Goal: Obtain resource: Download file/media

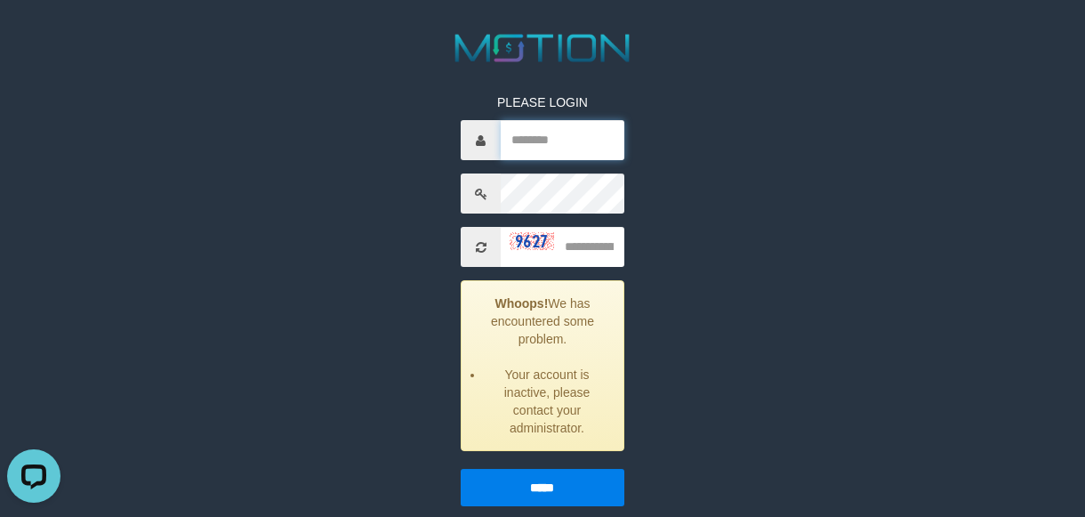
click at [577, 140] on input "text" at bounding box center [562, 140] width 123 height 40
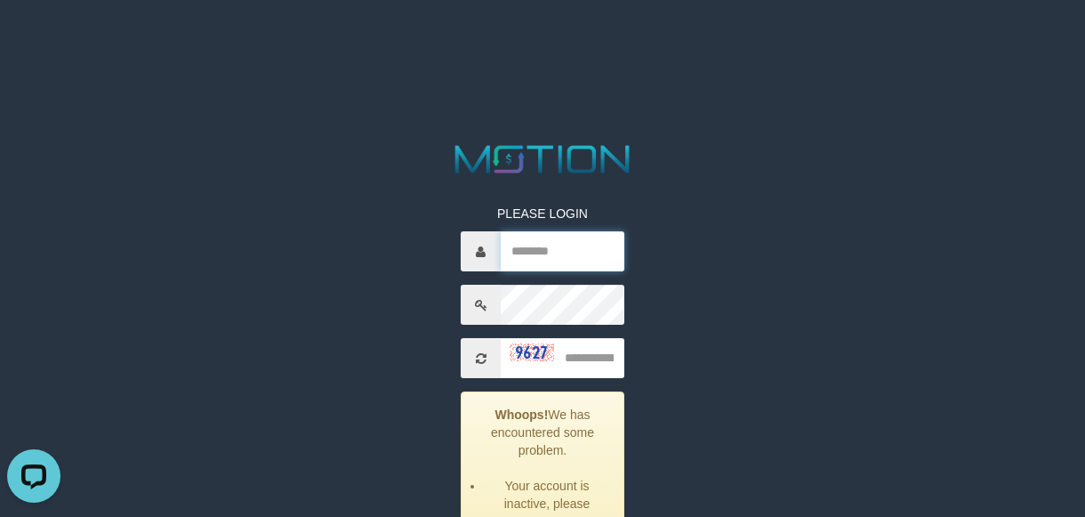
scroll to position [222, 0]
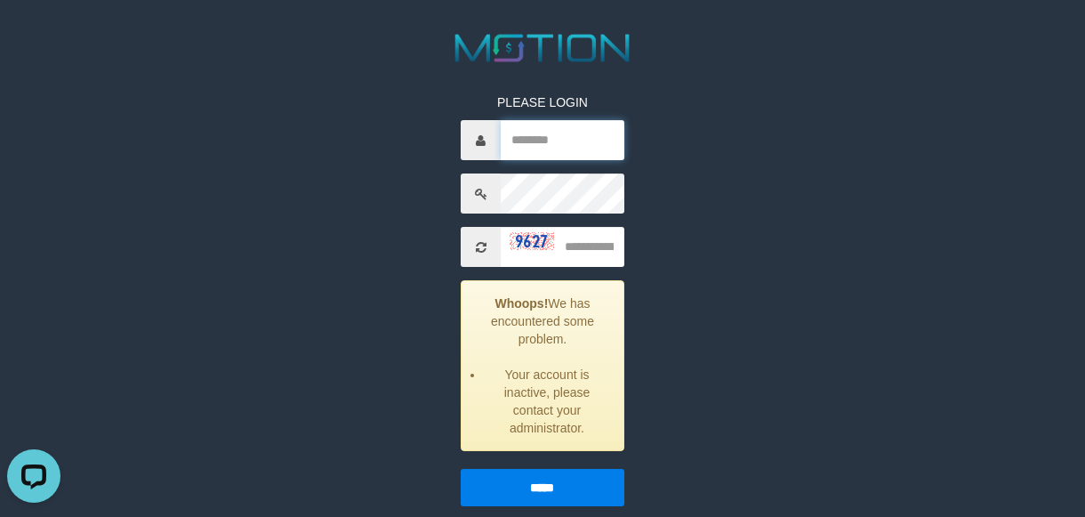
click at [569, 153] on input "text" at bounding box center [562, 140] width 123 height 40
paste input "**********"
type input "**********"
click at [583, 242] on input "text" at bounding box center [562, 247] width 123 height 40
type input "****"
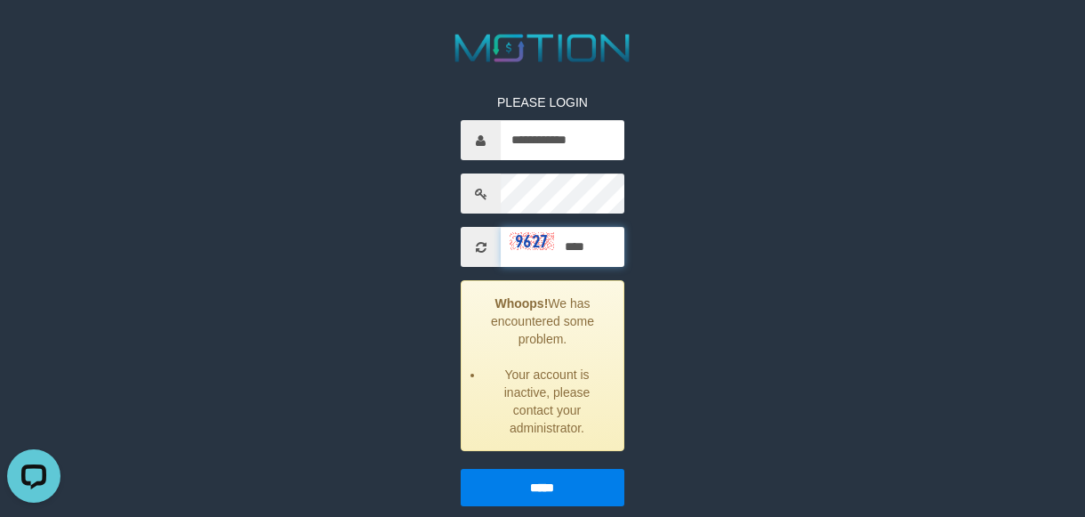
click at [461, 469] on input "*****" at bounding box center [542, 487] width 163 height 37
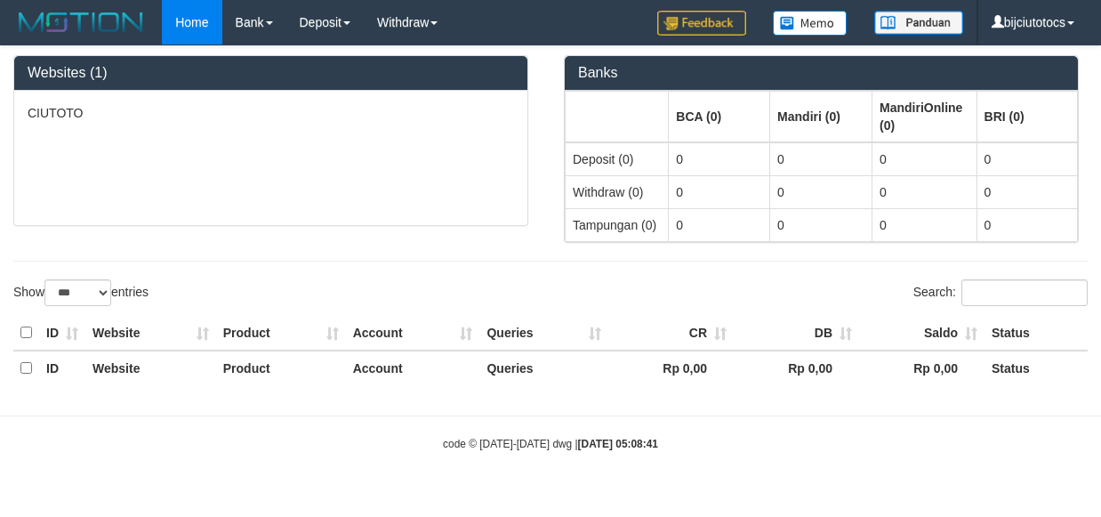
select select "***"
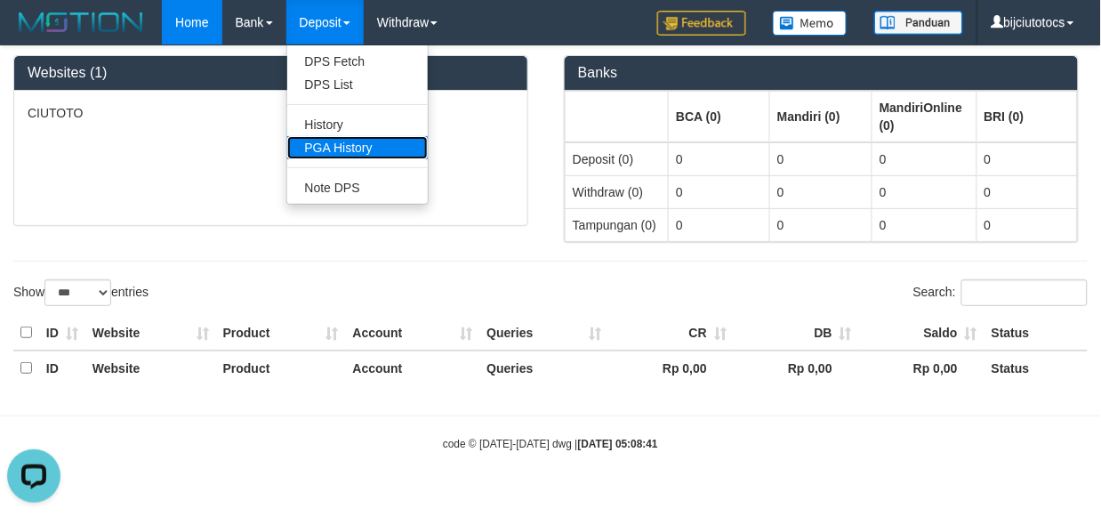
click at [338, 145] on link "PGA History" at bounding box center [357, 147] width 141 height 23
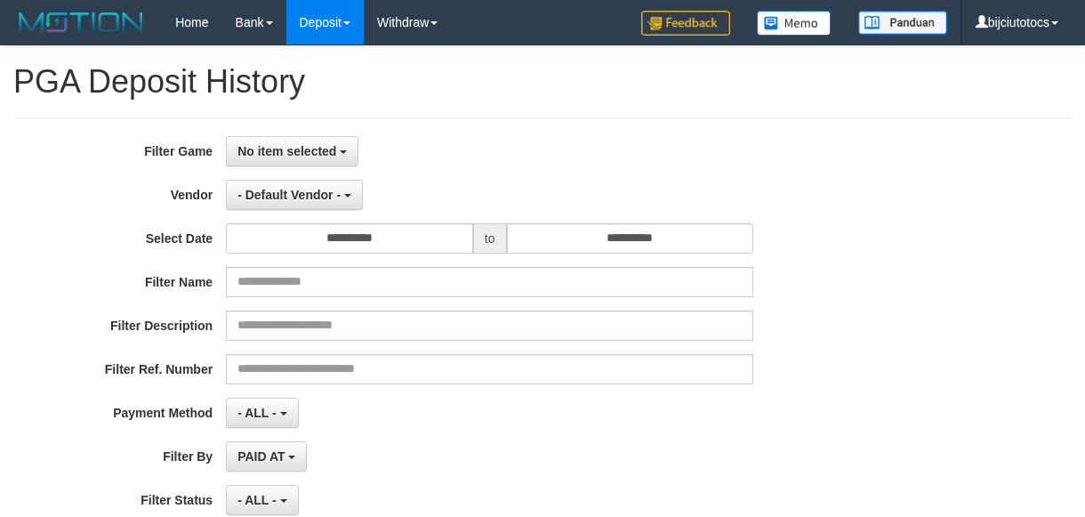
select select
select select "**"
click at [309, 152] on span "No item selected" at bounding box center [287, 151] width 99 height 14
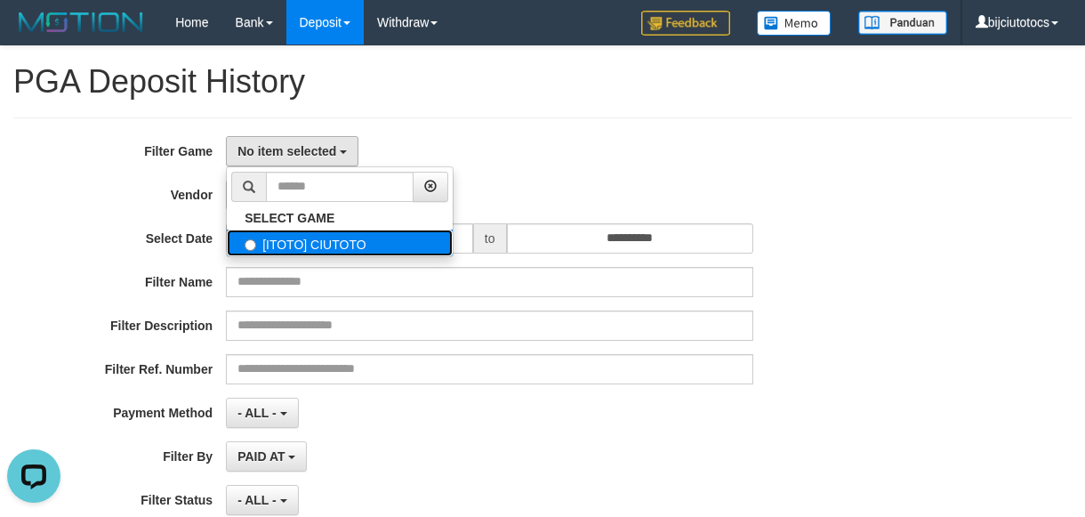
click at [327, 242] on label "[ITOTO] CIUTOTO" at bounding box center [340, 243] width 226 height 27
select select "****"
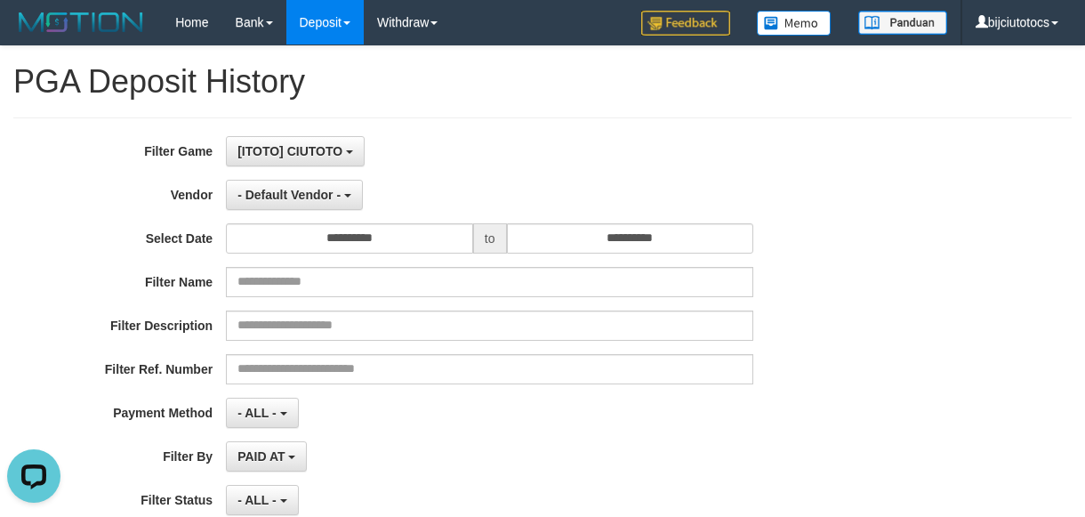
scroll to position [15, 0]
click at [823, 157] on div "**********" at bounding box center [452, 151] width 905 height 30
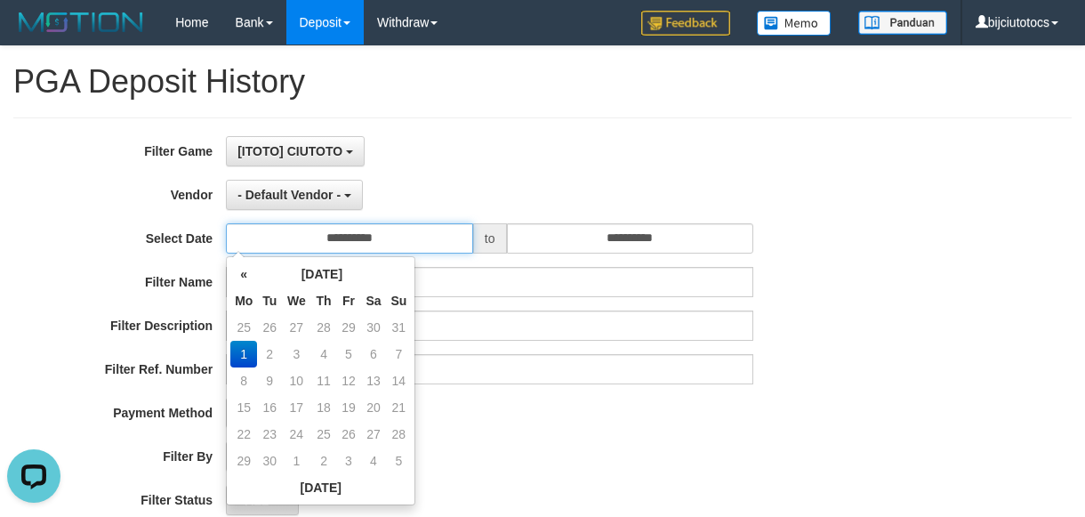
click at [402, 234] on input "**********" at bounding box center [349, 238] width 247 height 30
click at [243, 267] on th "«" at bounding box center [243, 274] width 27 height 27
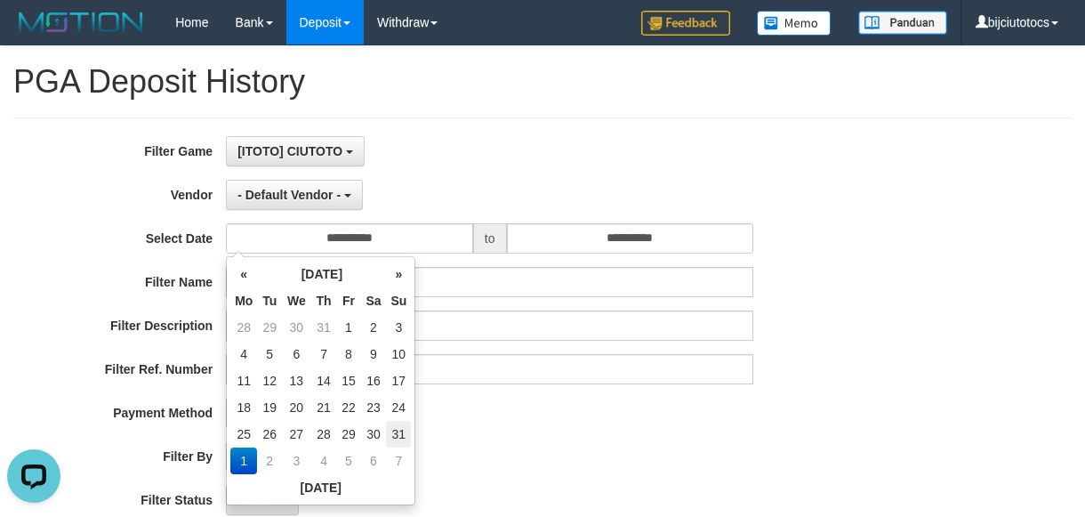
click at [390, 432] on td "31" at bounding box center [398, 434] width 25 height 27
type input "**********"
click at [695, 445] on div "PAID AT PAID AT CREATED AT" at bounding box center [490, 456] width 528 height 30
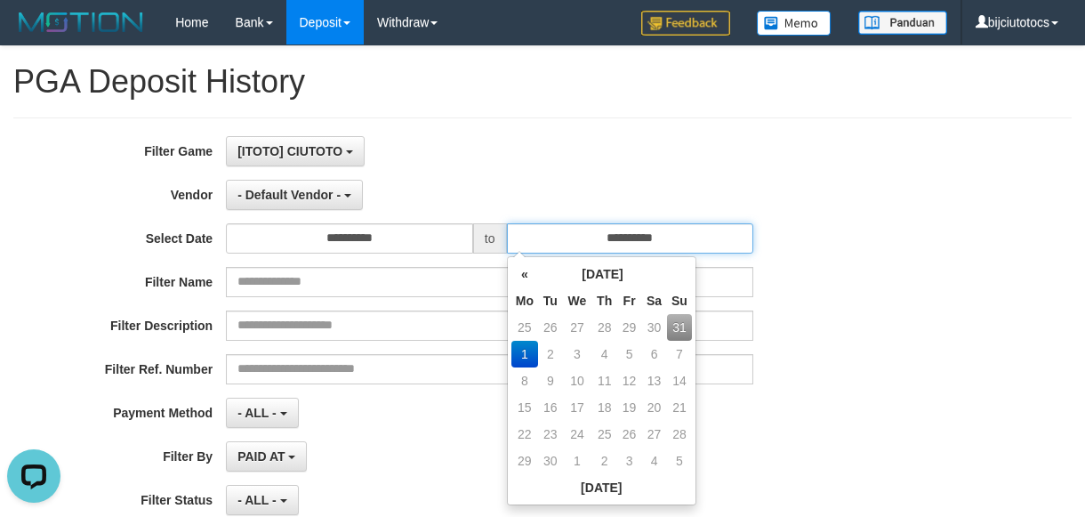
click at [688, 242] on input "**********" at bounding box center [630, 238] width 247 height 30
click at [674, 325] on td "31" at bounding box center [679, 327] width 25 height 27
type input "**********"
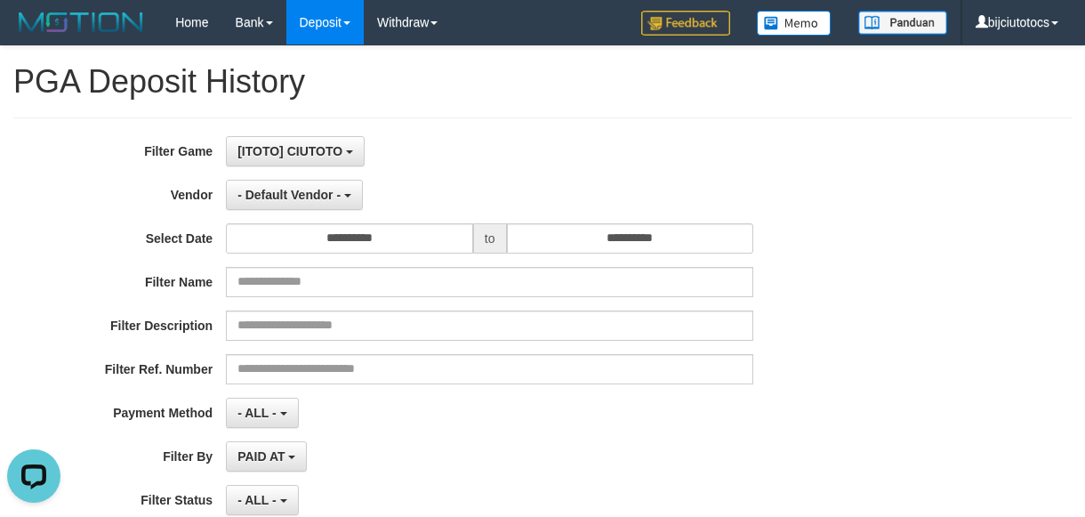
click at [908, 319] on div "**********" at bounding box center [542, 353] width 1085 height 434
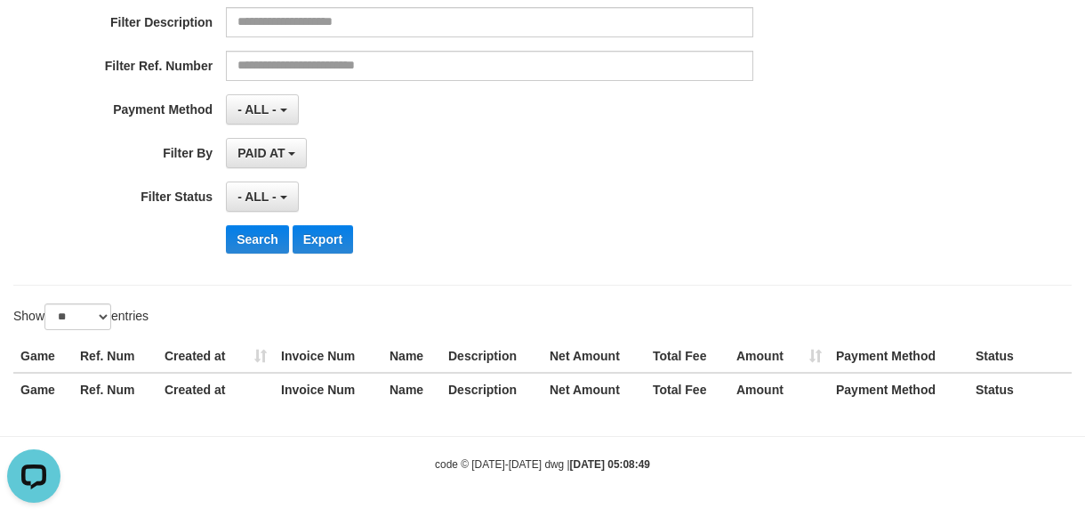
scroll to position [83, 0]
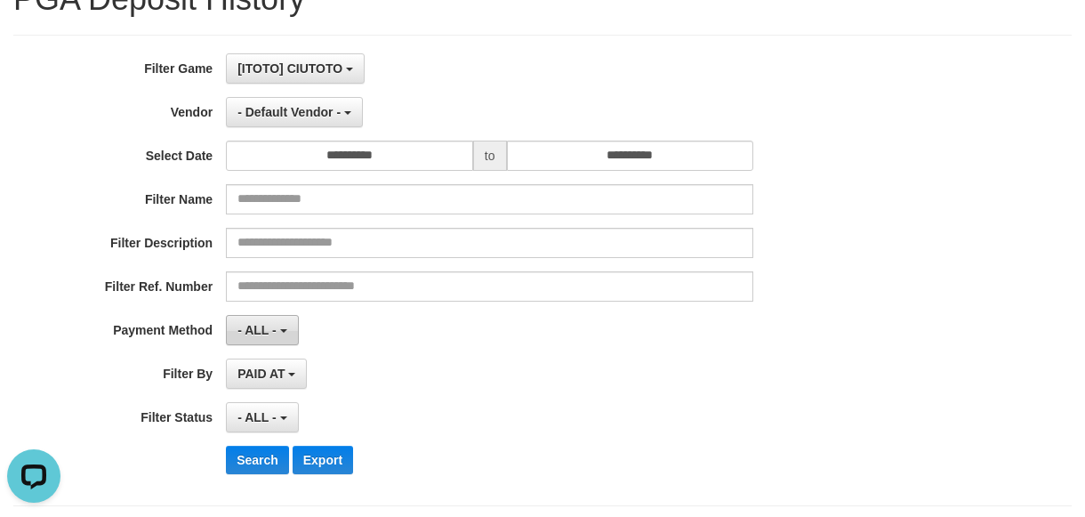
click at [265, 327] on span "- ALL -" at bounding box center [257, 330] width 39 height 14
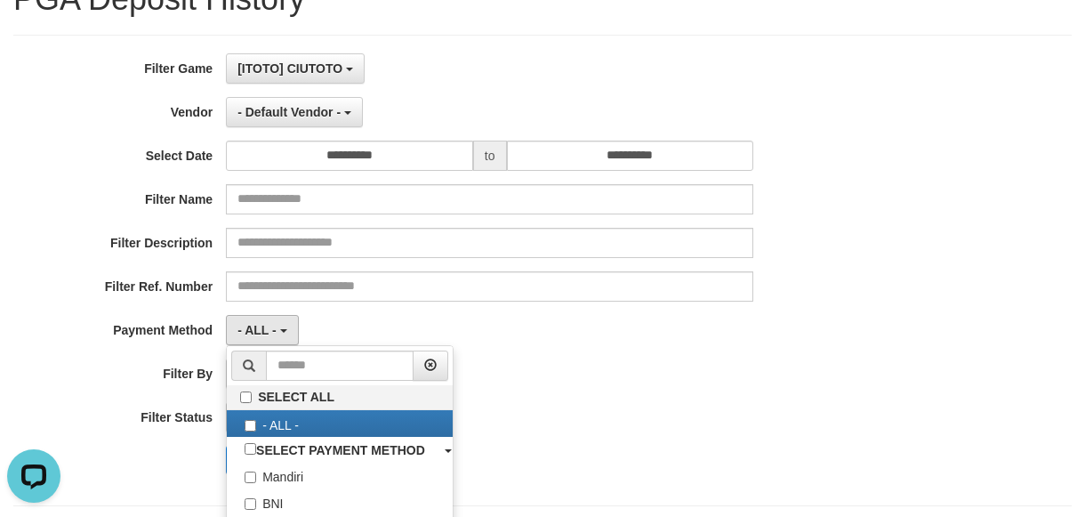
drag, startPoint x: 650, startPoint y: 351, endPoint x: 393, endPoint y: 384, distance: 259.2
click at [641, 353] on div "**********" at bounding box center [452, 270] width 905 height 434
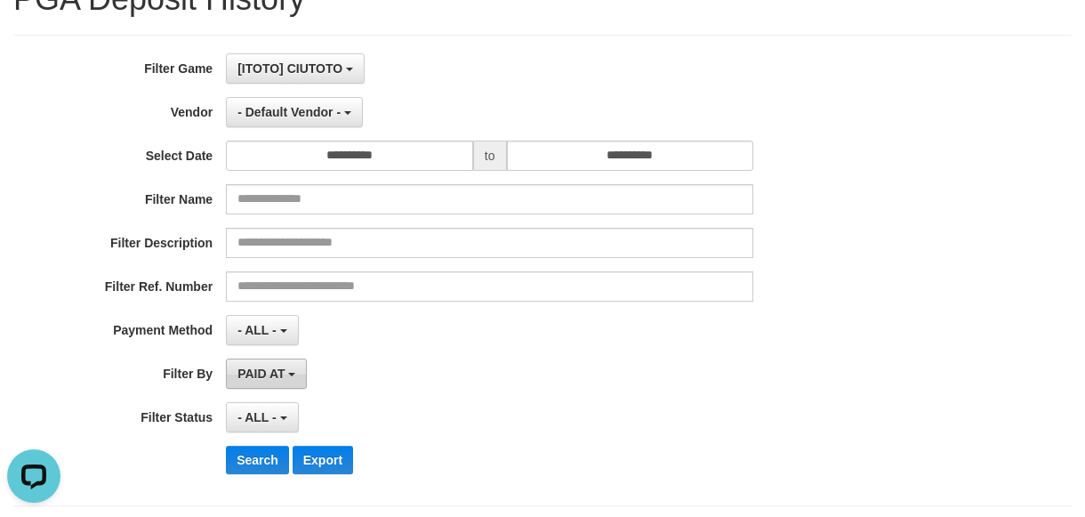
click at [278, 371] on span "PAID AT" at bounding box center [261, 374] width 47 height 14
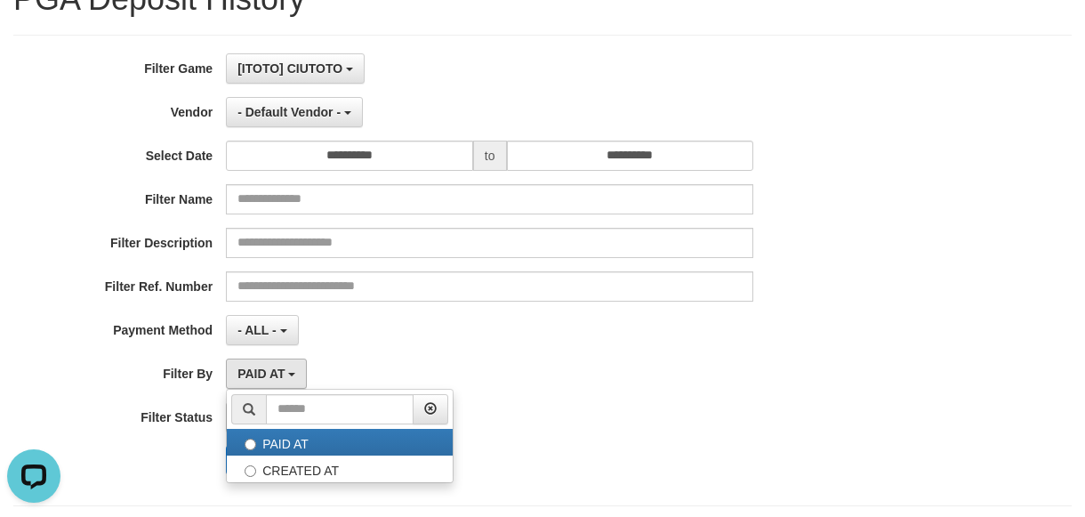
click at [454, 362] on div "PAID AT PAID AT CREATED AT" at bounding box center [490, 374] width 528 height 30
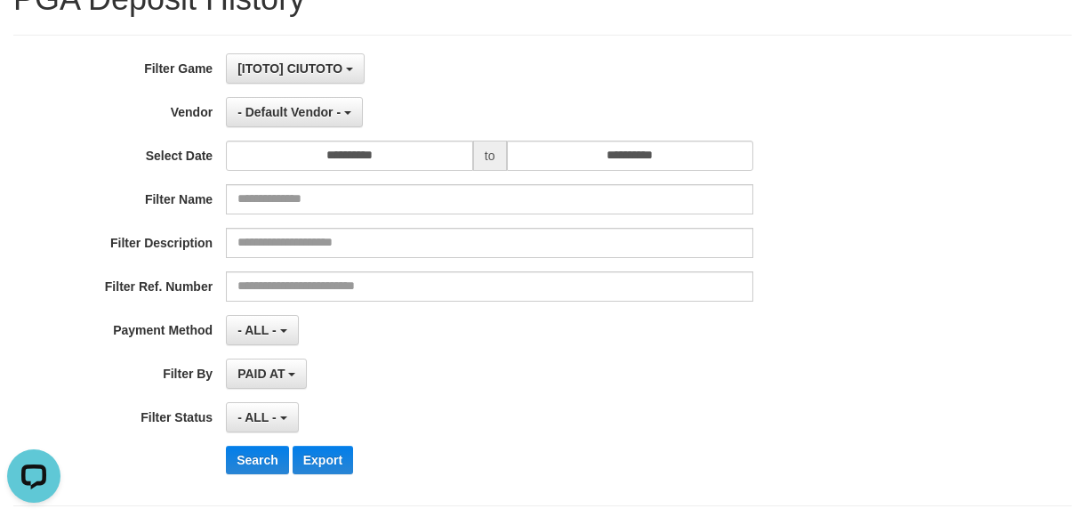
scroll to position [194, 0]
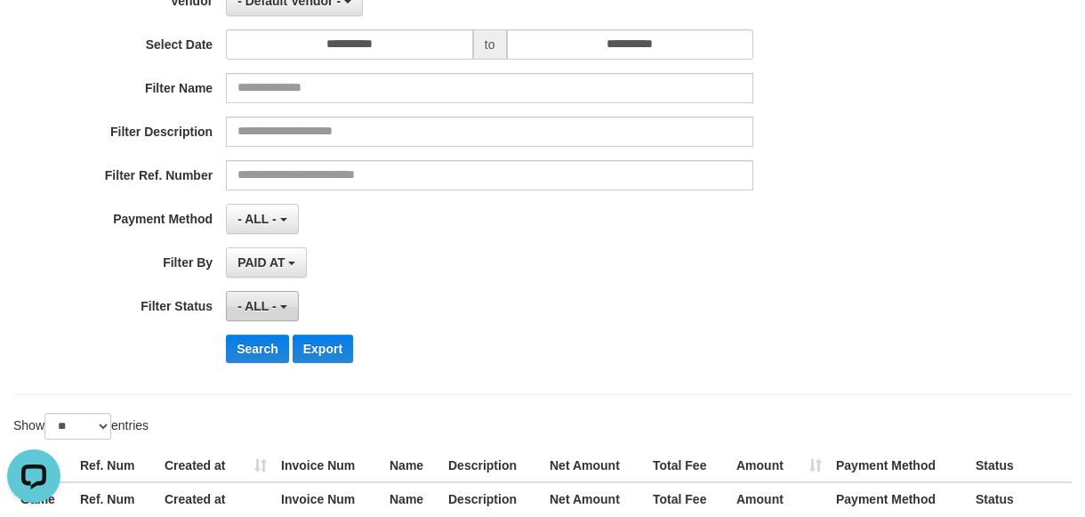
click at [280, 312] on button "- ALL -" at bounding box center [262, 306] width 72 height 30
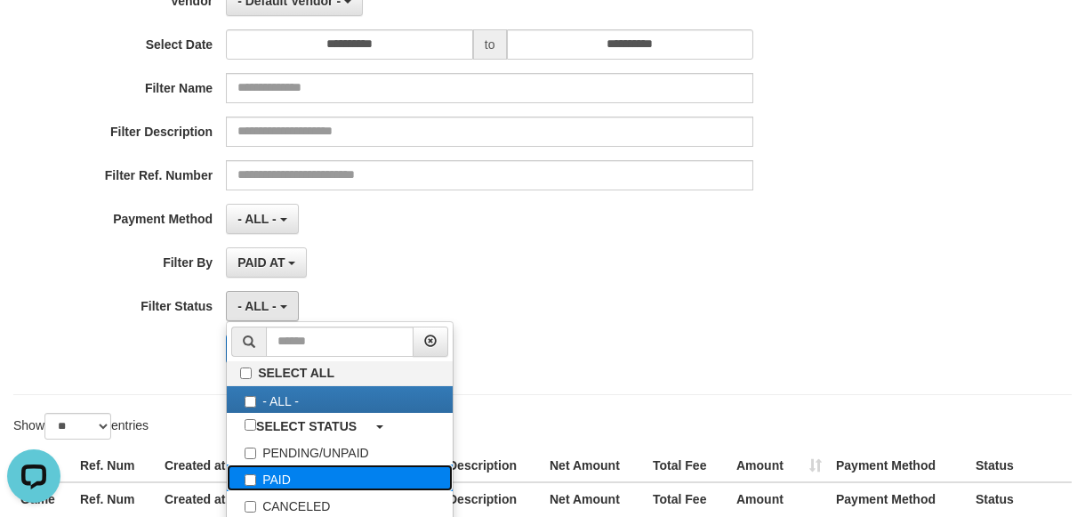
click at [286, 479] on label "PAID" at bounding box center [340, 477] width 226 height 27
select select "*"
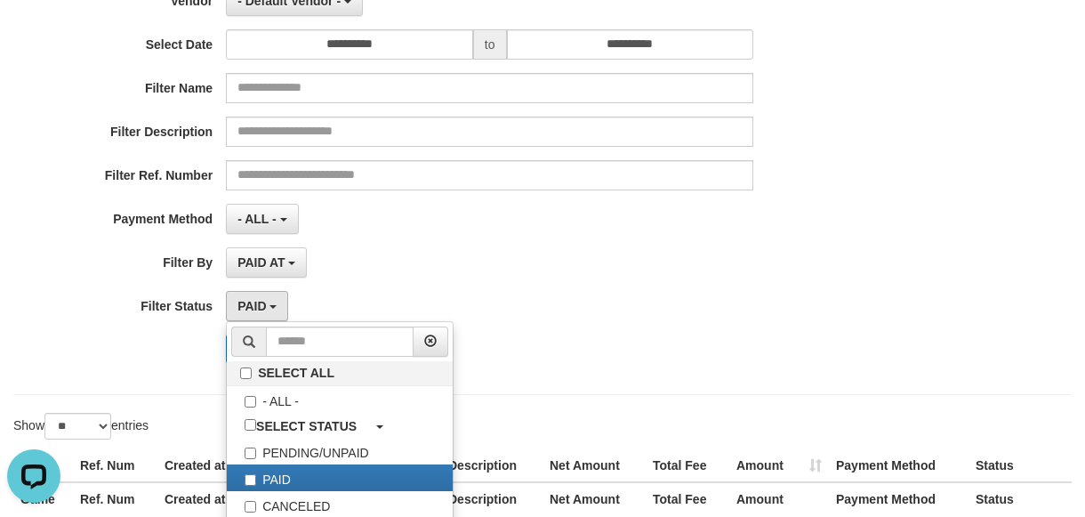
click at [602, 295] on div "PAID SELECT ALL - ALL - SELECT STATUS PENDING/UNPAID PAID CANCELED EXPIRED" at bounding box center [490, 306] width 528 height 30
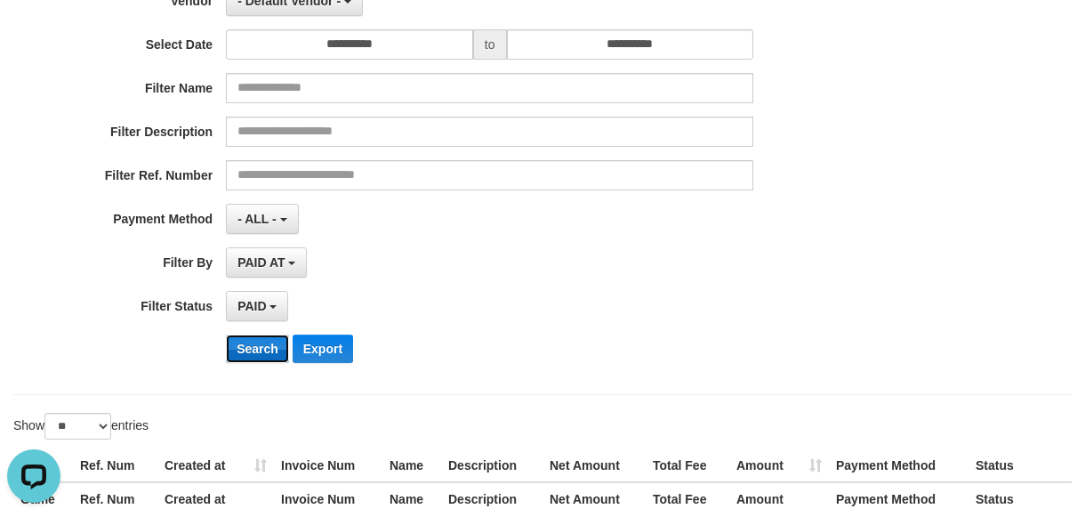
click at [238, 343] on button "Search" at bounding box center [257, 349] width 63 height 28
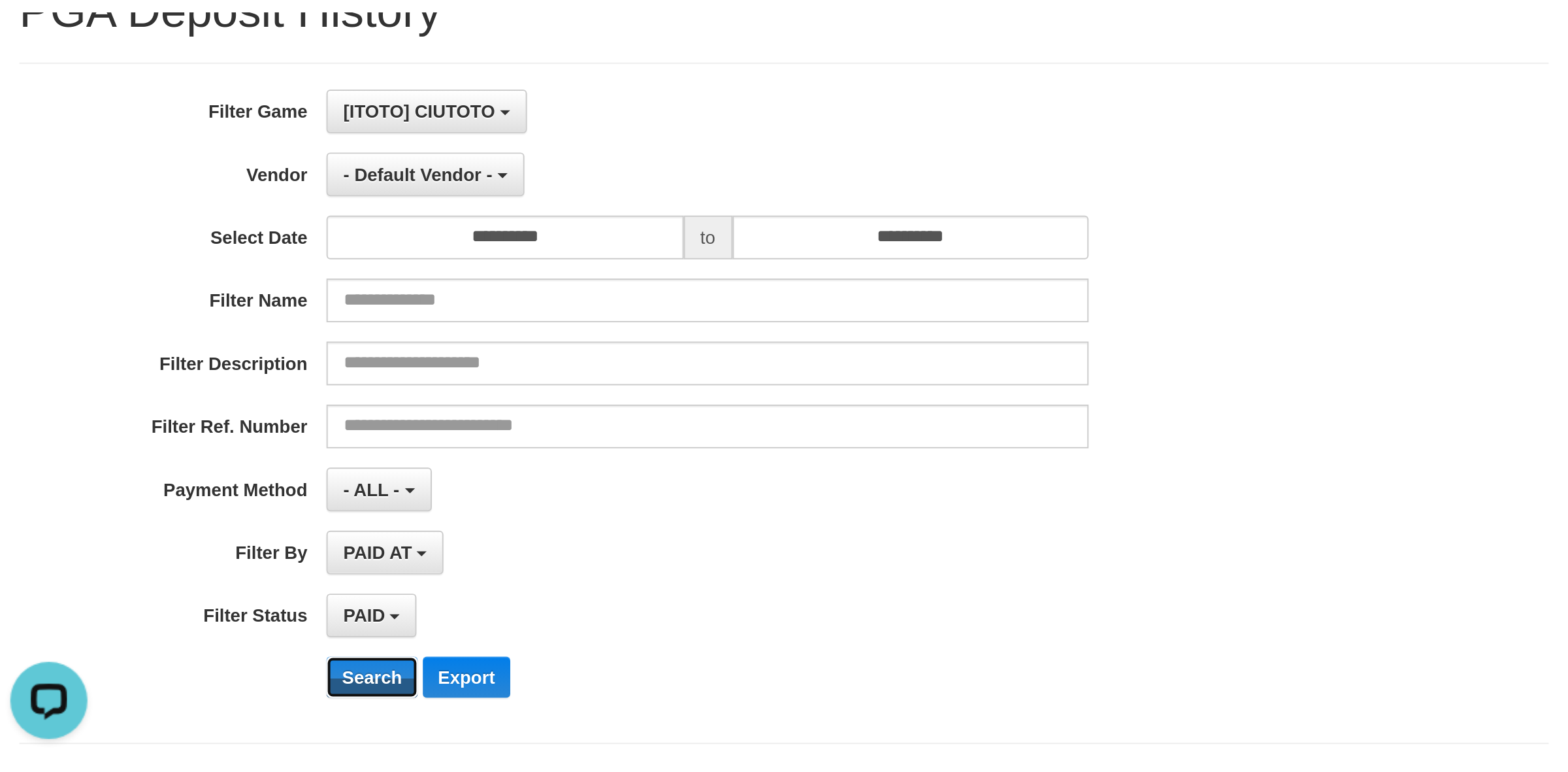
scroll to position [0, 0]
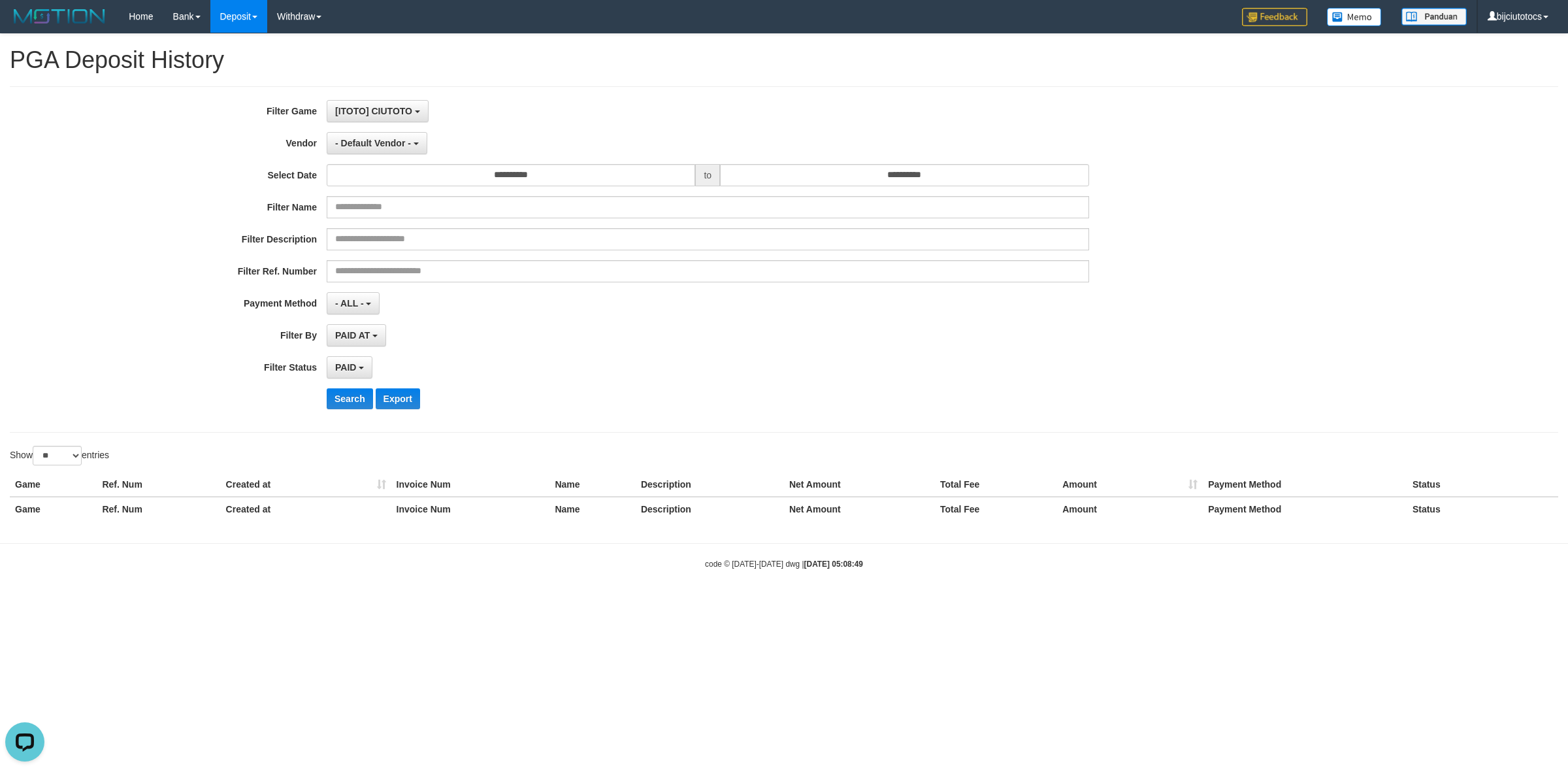
click at [717, 361] on div "PAID SELECT ALL - ALL - SELECT STATUS PENDING/UNPAID PAID CANCELED EXPIRED" at bounding box center [708, 367] width 762 height 22
click at [384, 149] on button "- Default Vendor -" at bounding box center [377, 143] width 101 height 22
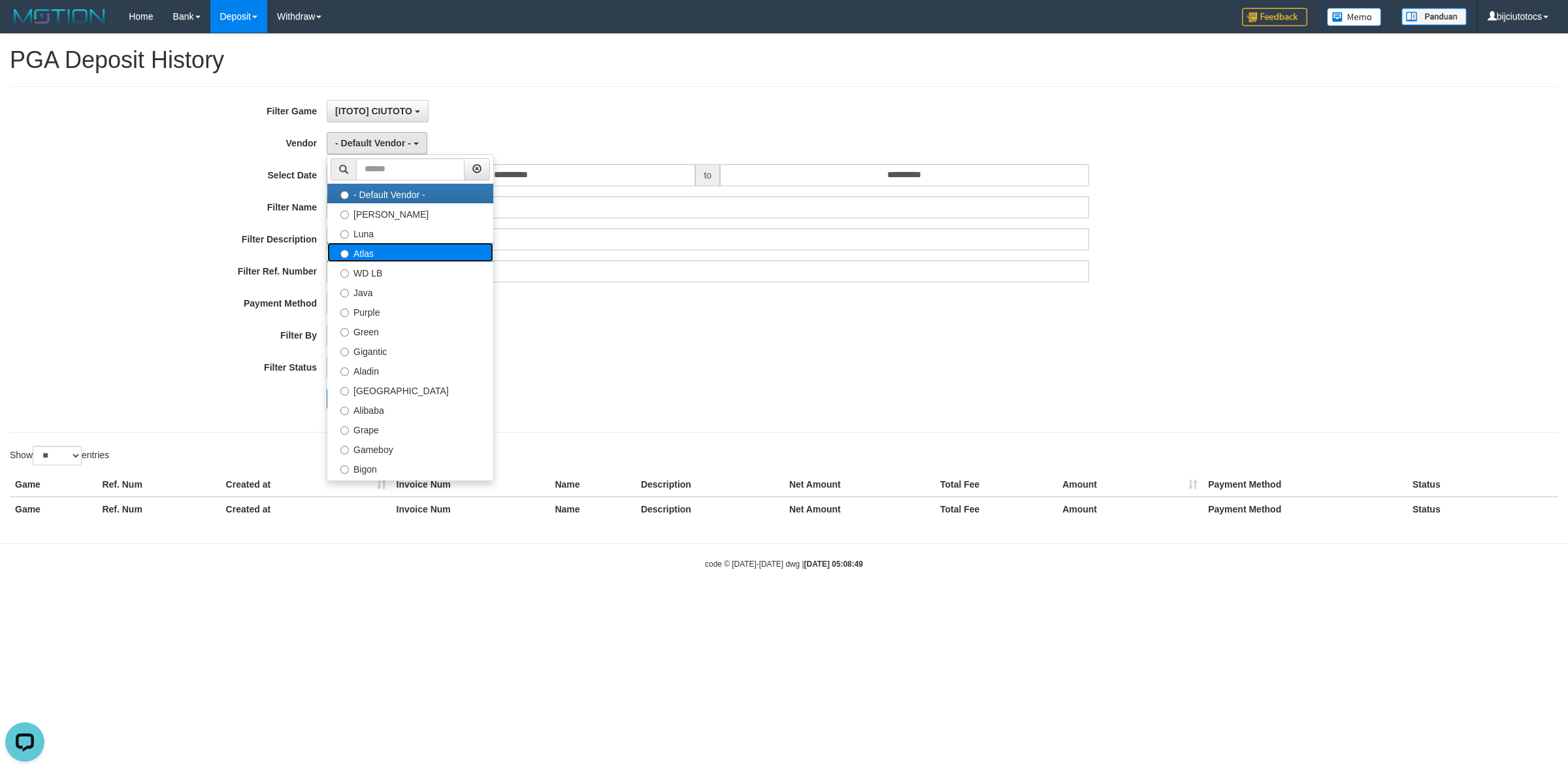
click at [431, 252] on label "Atlas" at bounding box center [411, 252] width 166 height 20
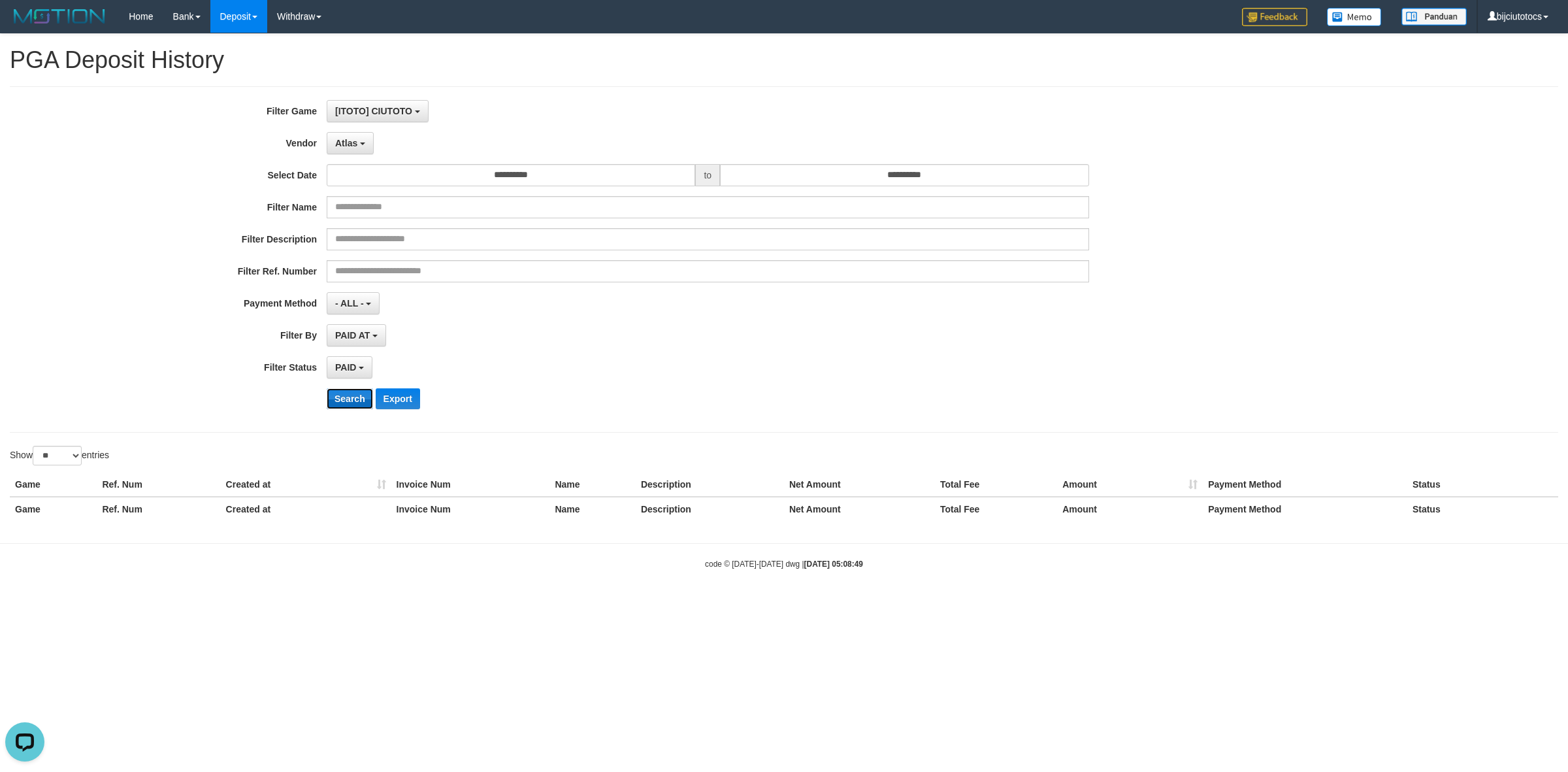
click at [341, 379] on button "Search" at bounding box center [350, 399] width 46 height 21
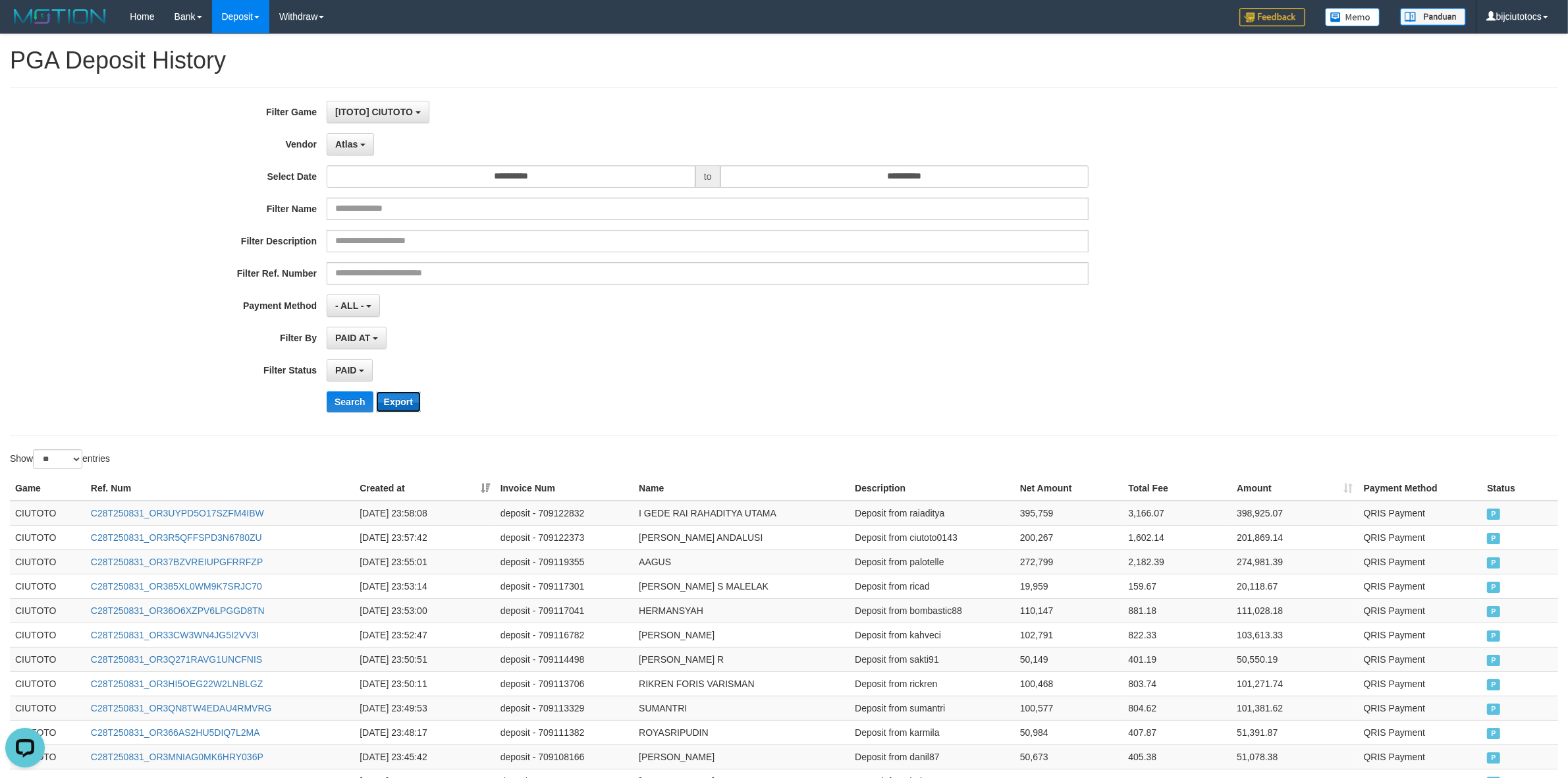
click at [395, 382] on button "Export" at bounding box center [398, 402] width 45 height 21
click at [358, 144] on button "Atlas" at bounding box center [350, 144] width 47 height 22
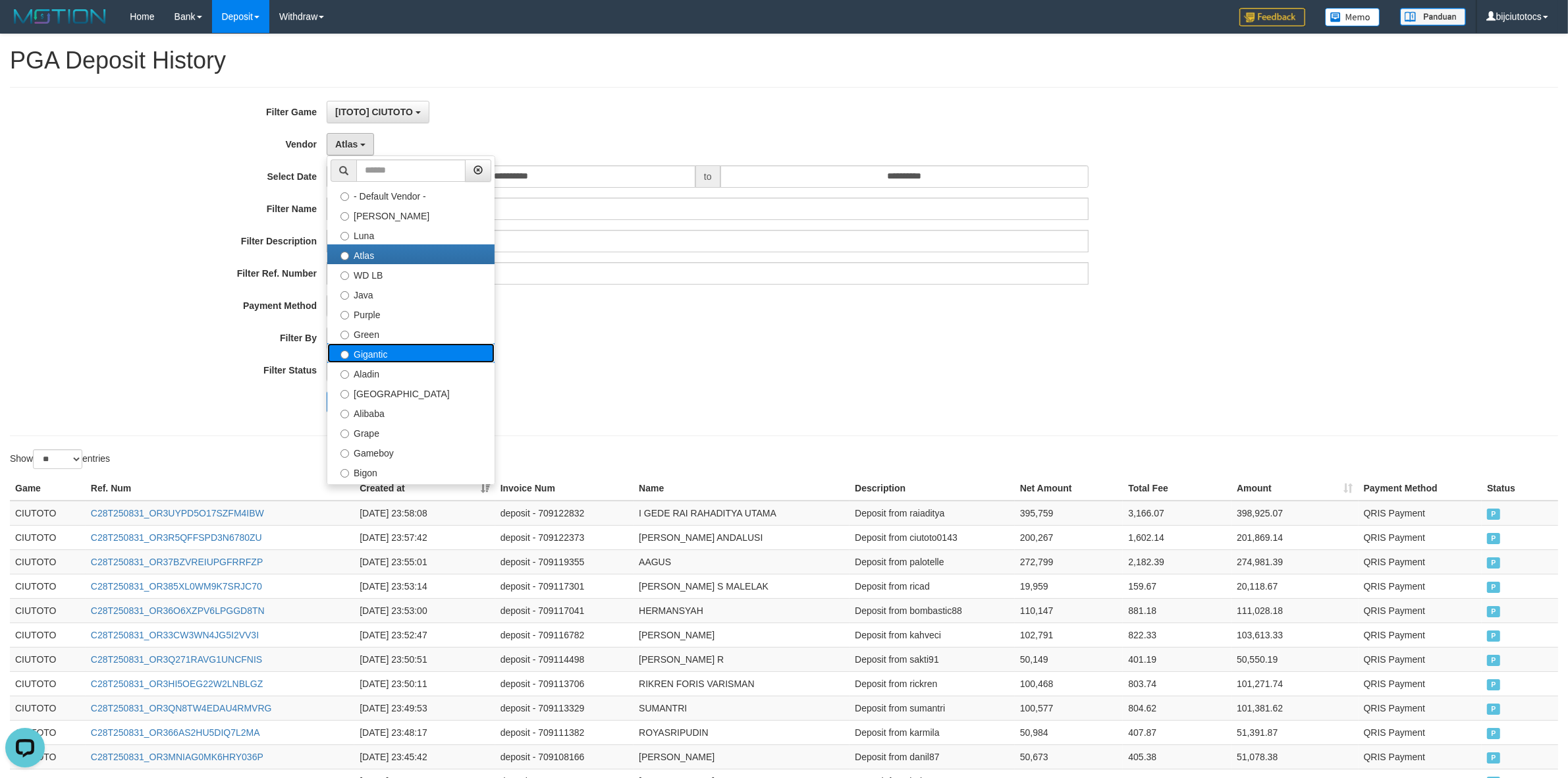
click at [379, 354] on label "Gigantic" at bounding box center [411, 353] width 167 height 20
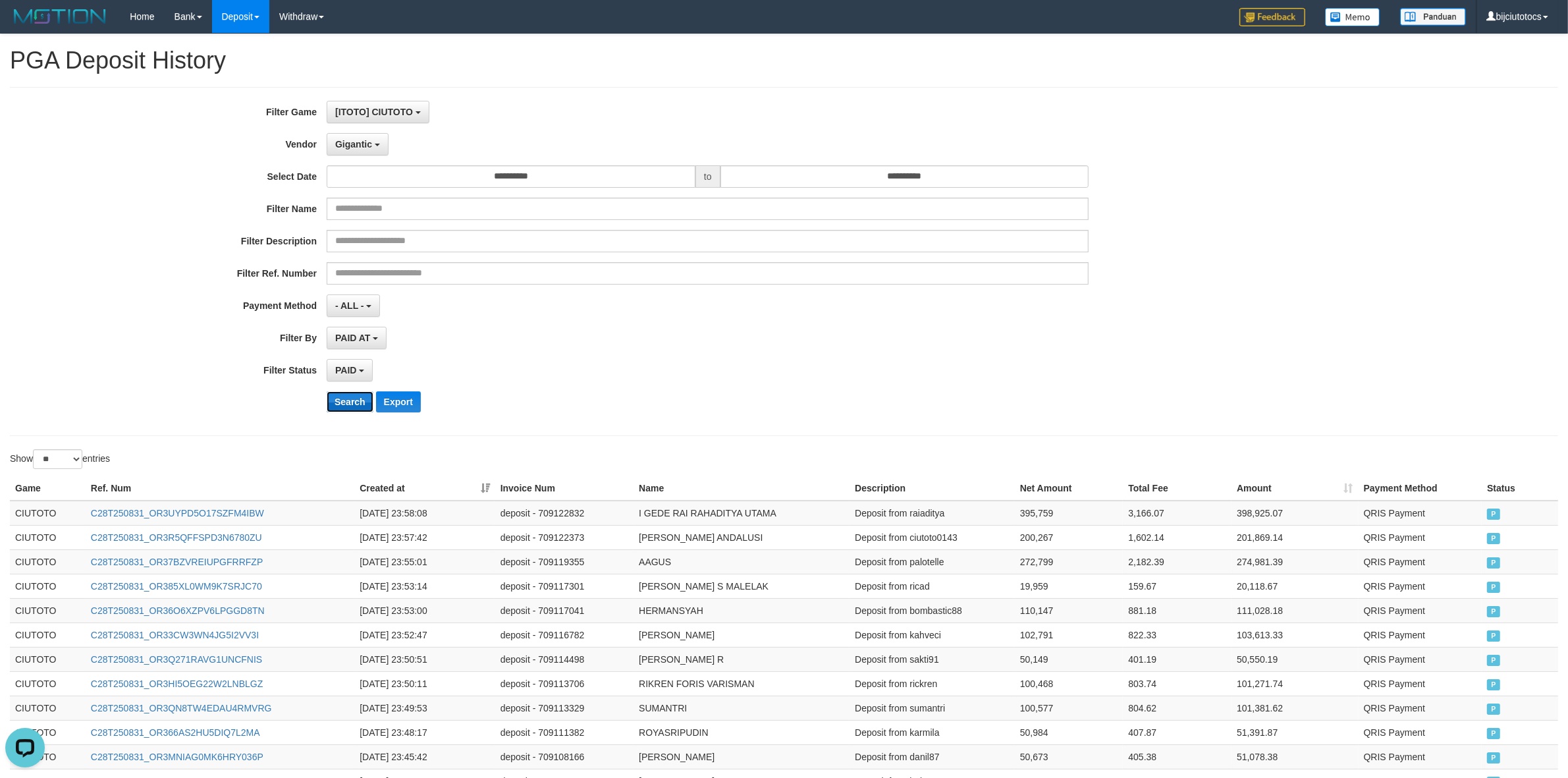
click at [346, 382] on button "Search" at bounding box center [349, 402] width 47 height 21
click at [406, 382] on button "Export" at bounding box center [398, 402] width 45 height 21
click at [354, 144] on span "Gigantic" at bounding box center [354, 144] width 37 height 10
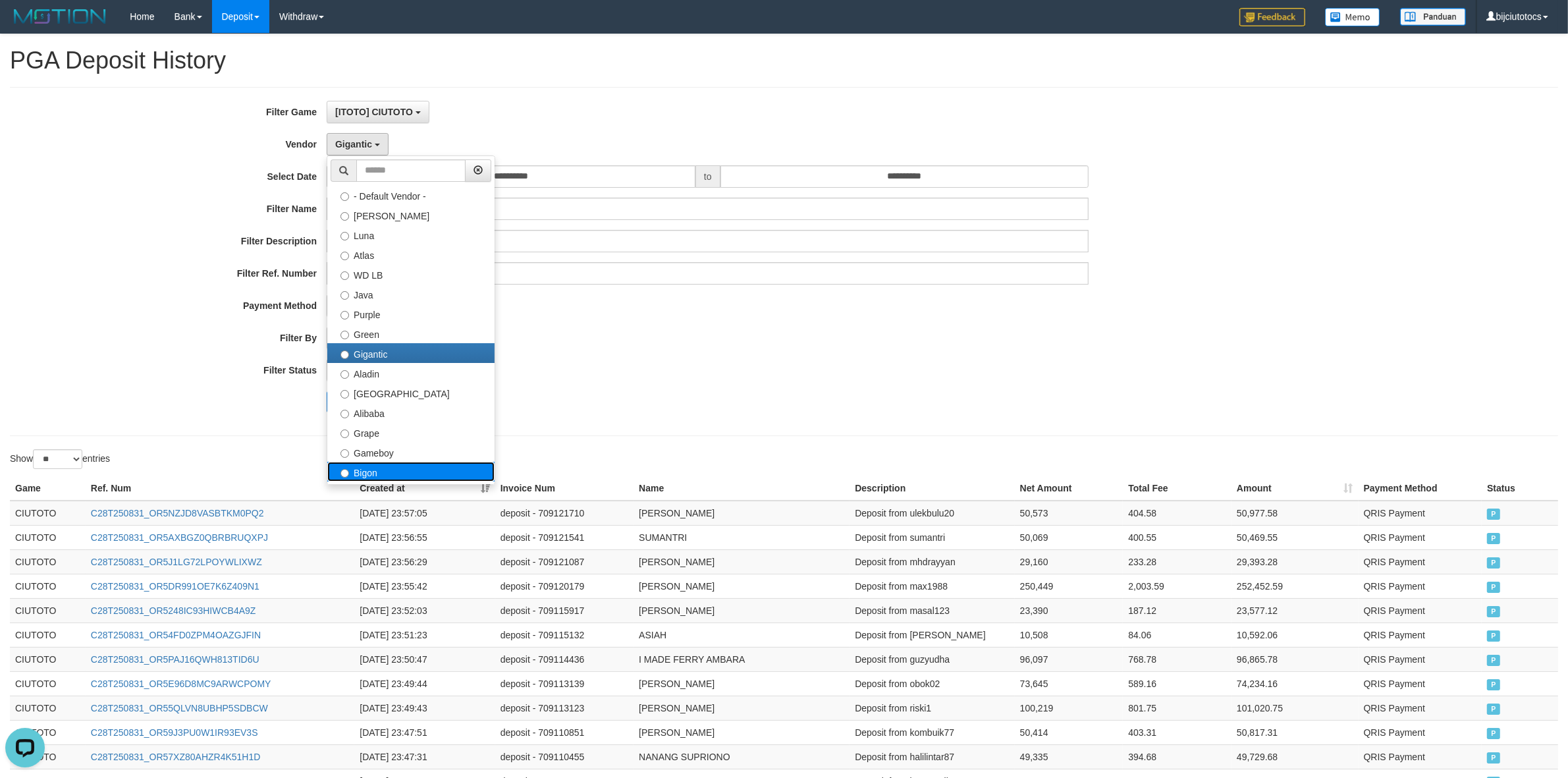
click at [366, 382] on label "Bigon" at bounding box center [411, 472] width 167 height 20
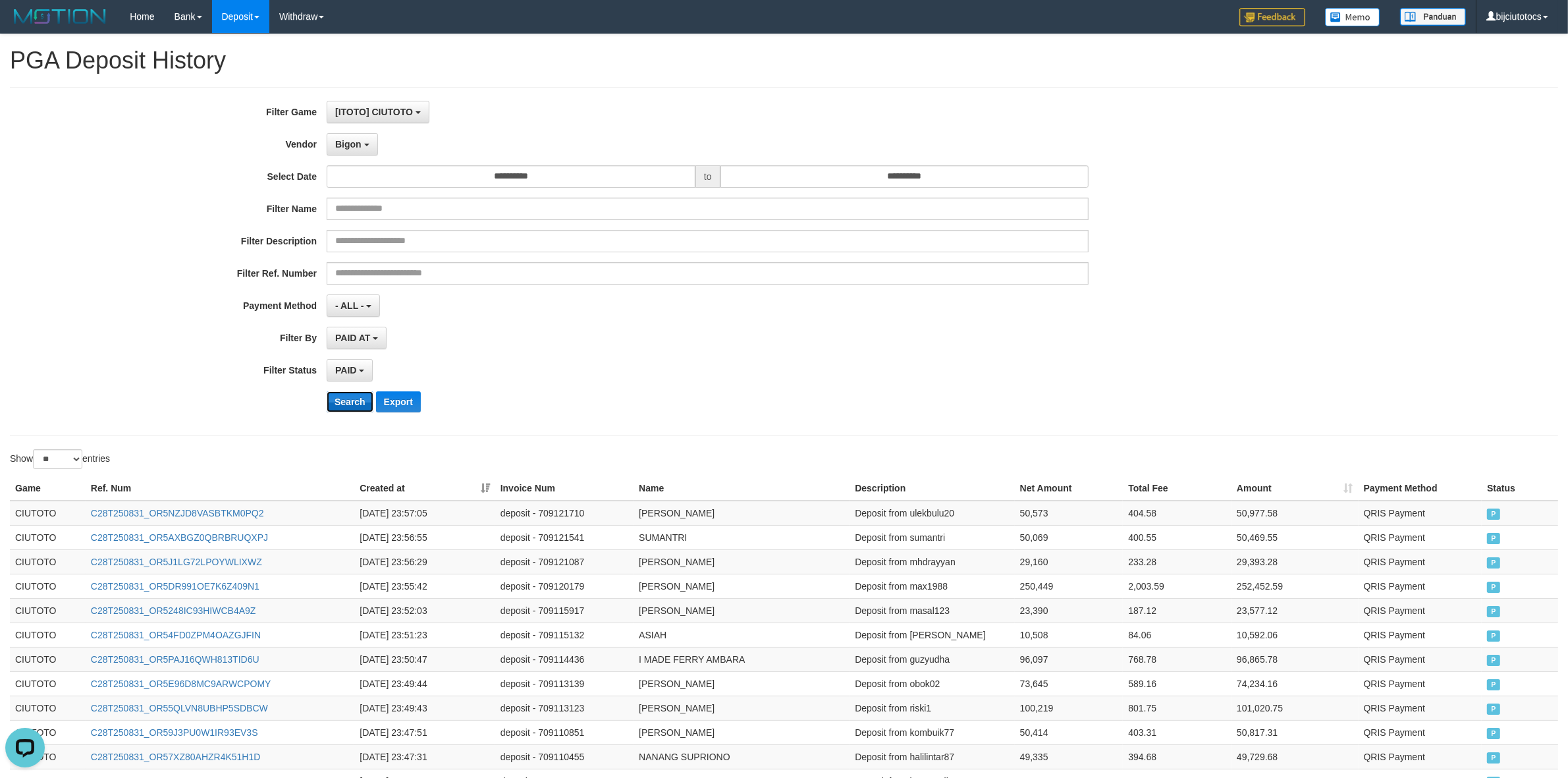
click at [351, 382] on button "Search" at bounding box center [349, 402] width 47 height 21
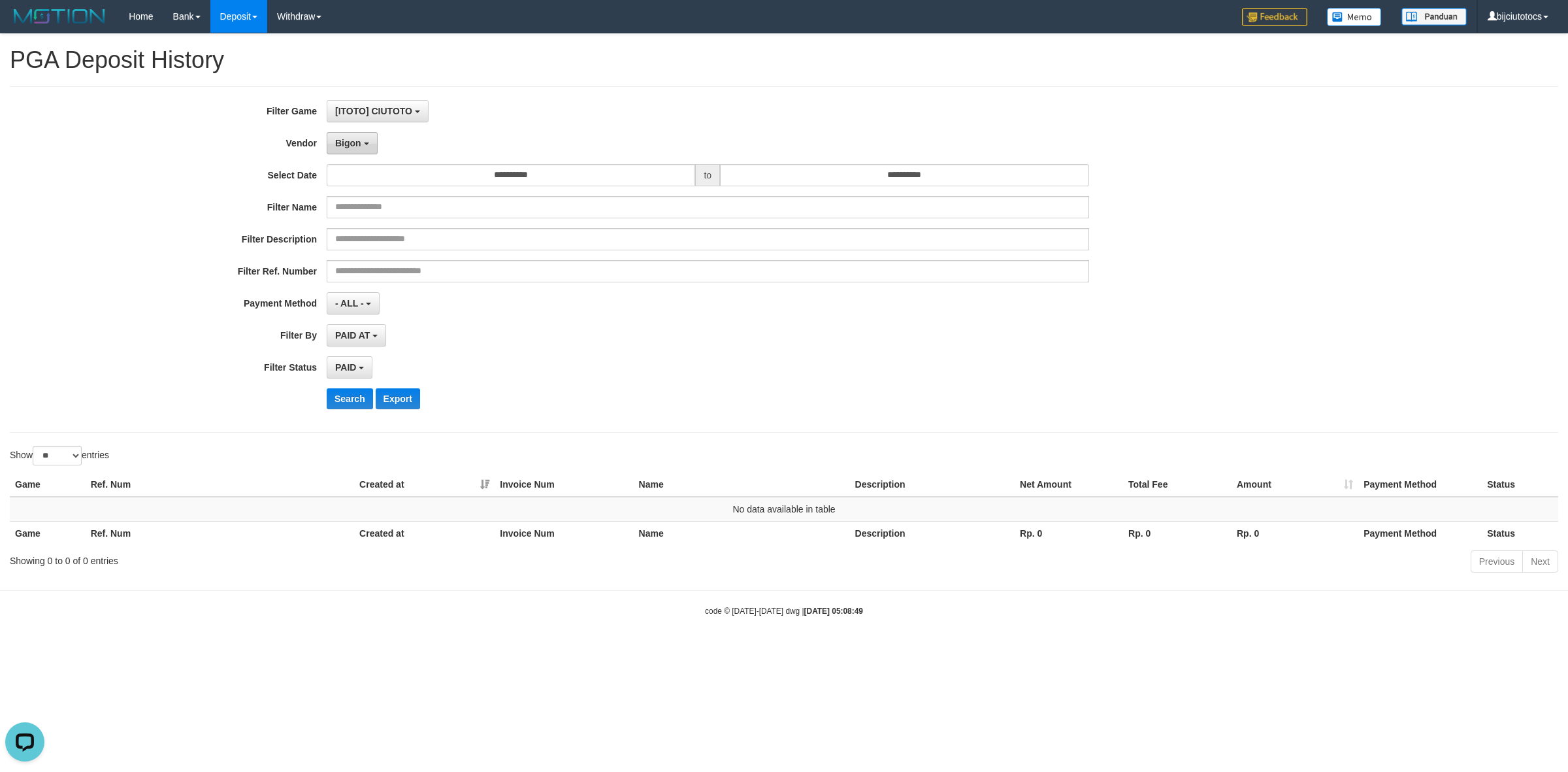
click at [352, 148] on span "Bigon" at bounding box center [348, 143] width 26 height 10
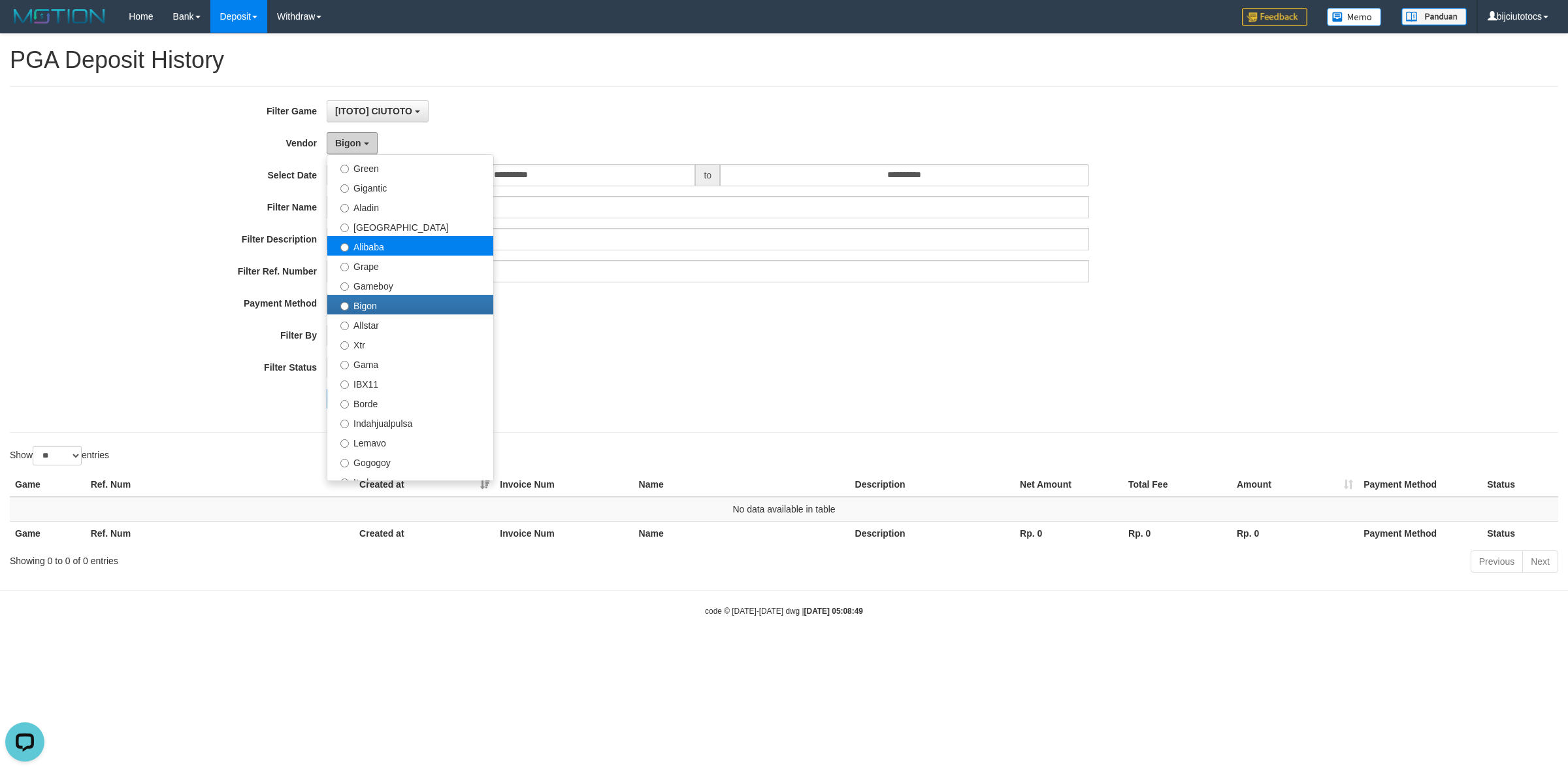
scroll to position [245, 0]
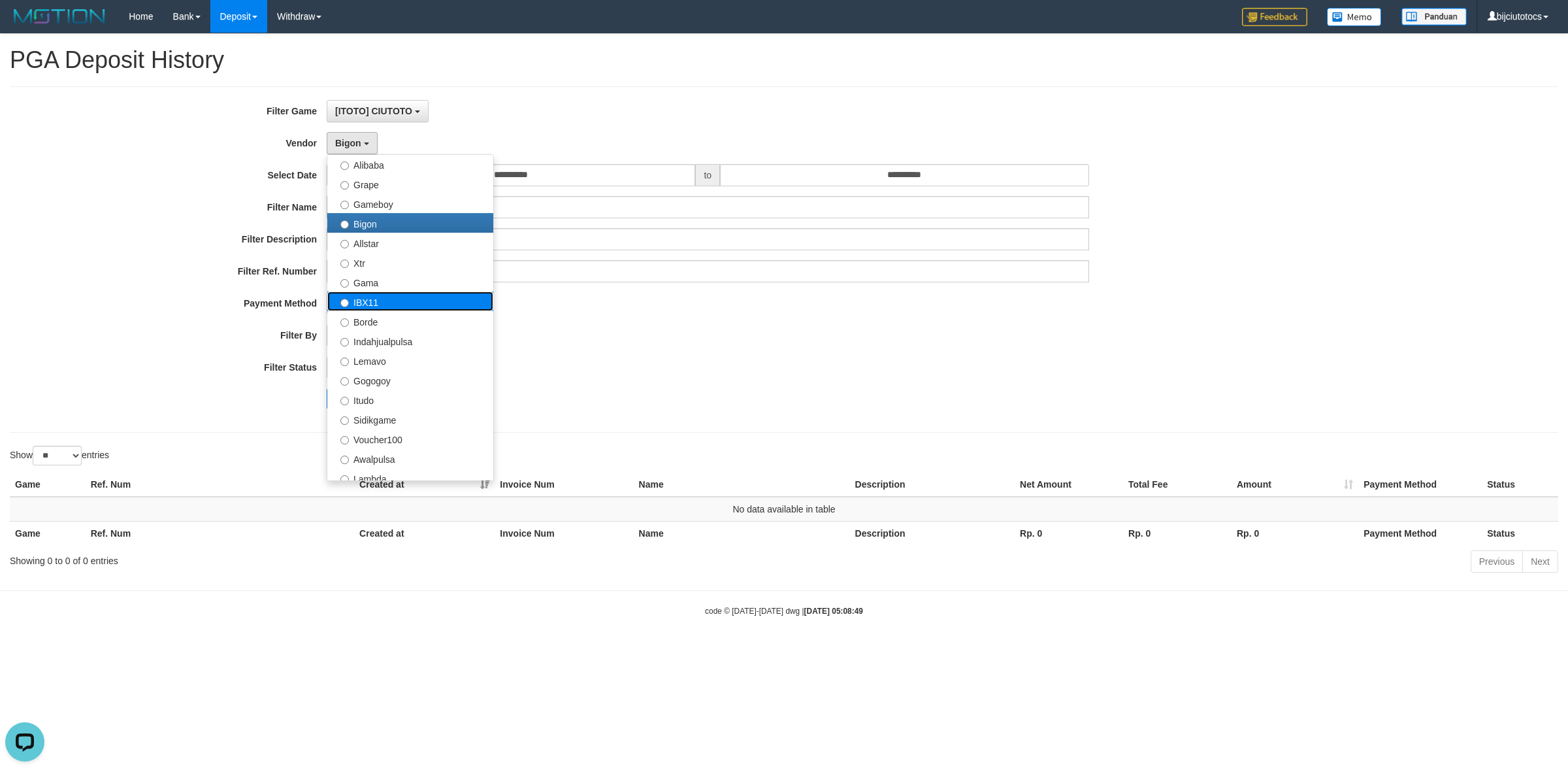
click at [396, 298] on label "IBX11" at bounding box center [411, 301] width 166 height 20
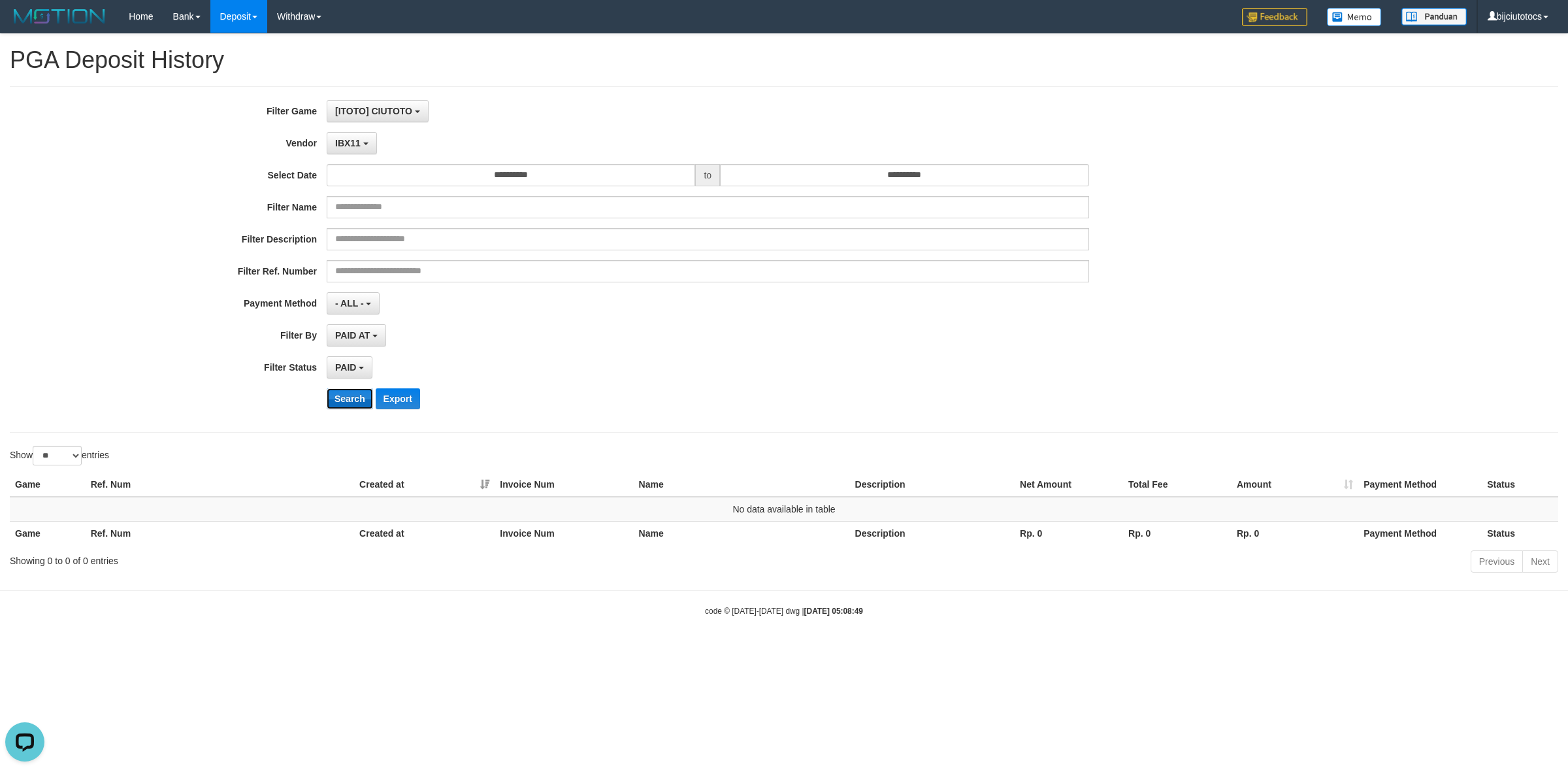
click at [347, 379] on button "Search" at bounding box center [350, 399] width 46 height 21
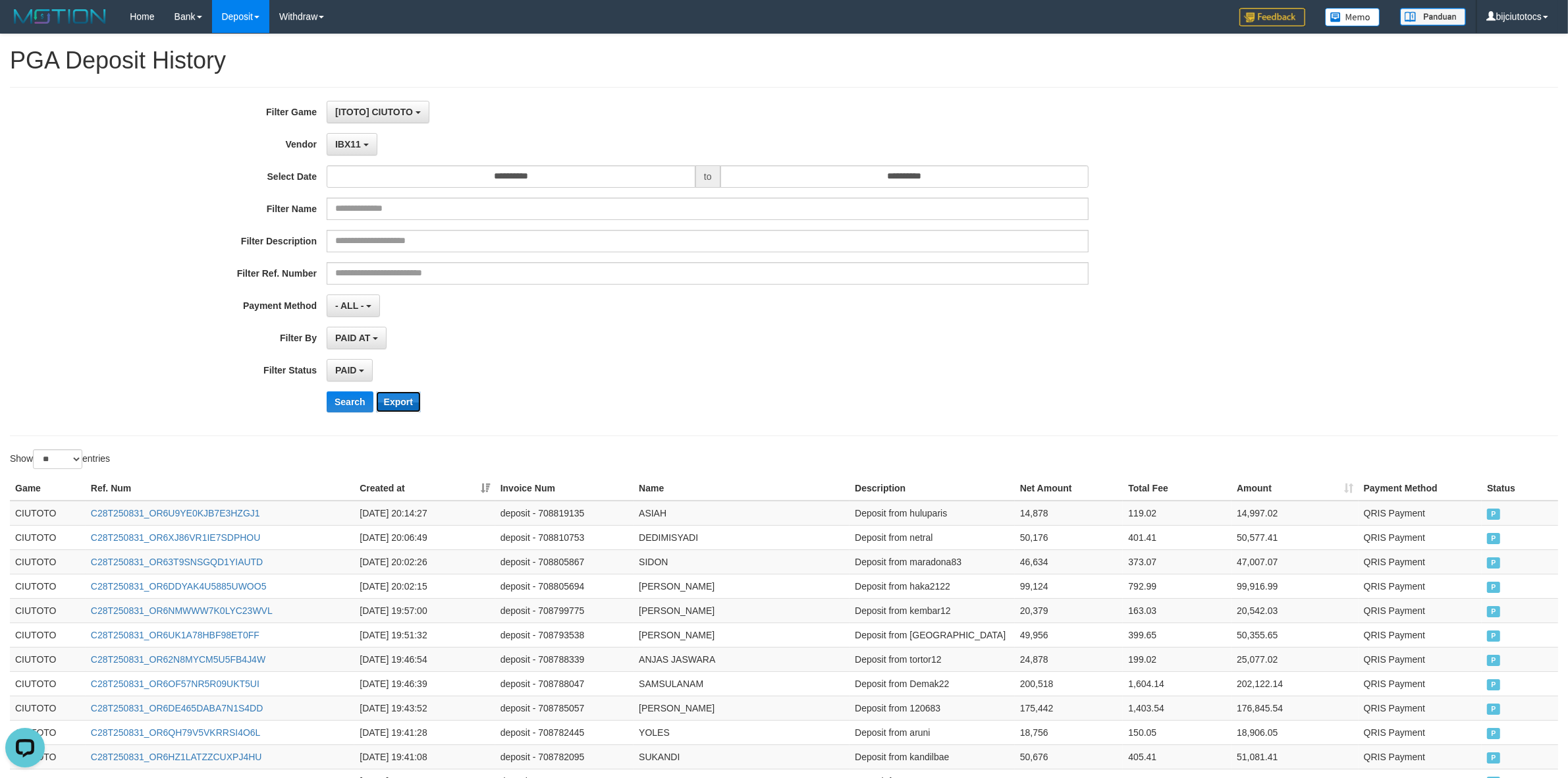
click at [395, 382] on button "Export" at bounding box center [398, 402] width 45 height 21
click at [349, 143] on span "IBX11" at bounding box center [348, 144] width 26 height 10
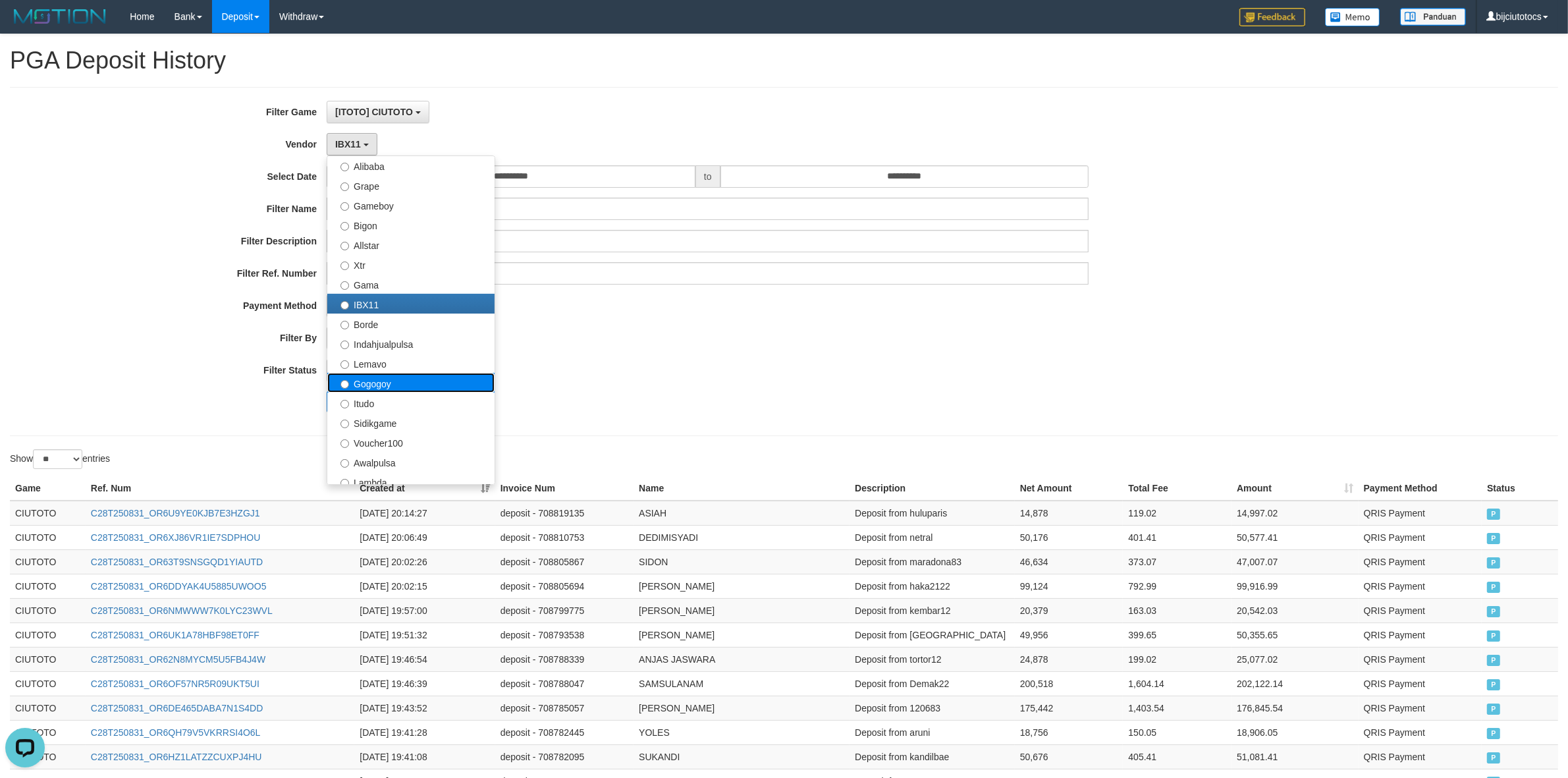
click at [378, 382] on label "Gogogoy" at bounding box center [411, 383] width 167 height 20
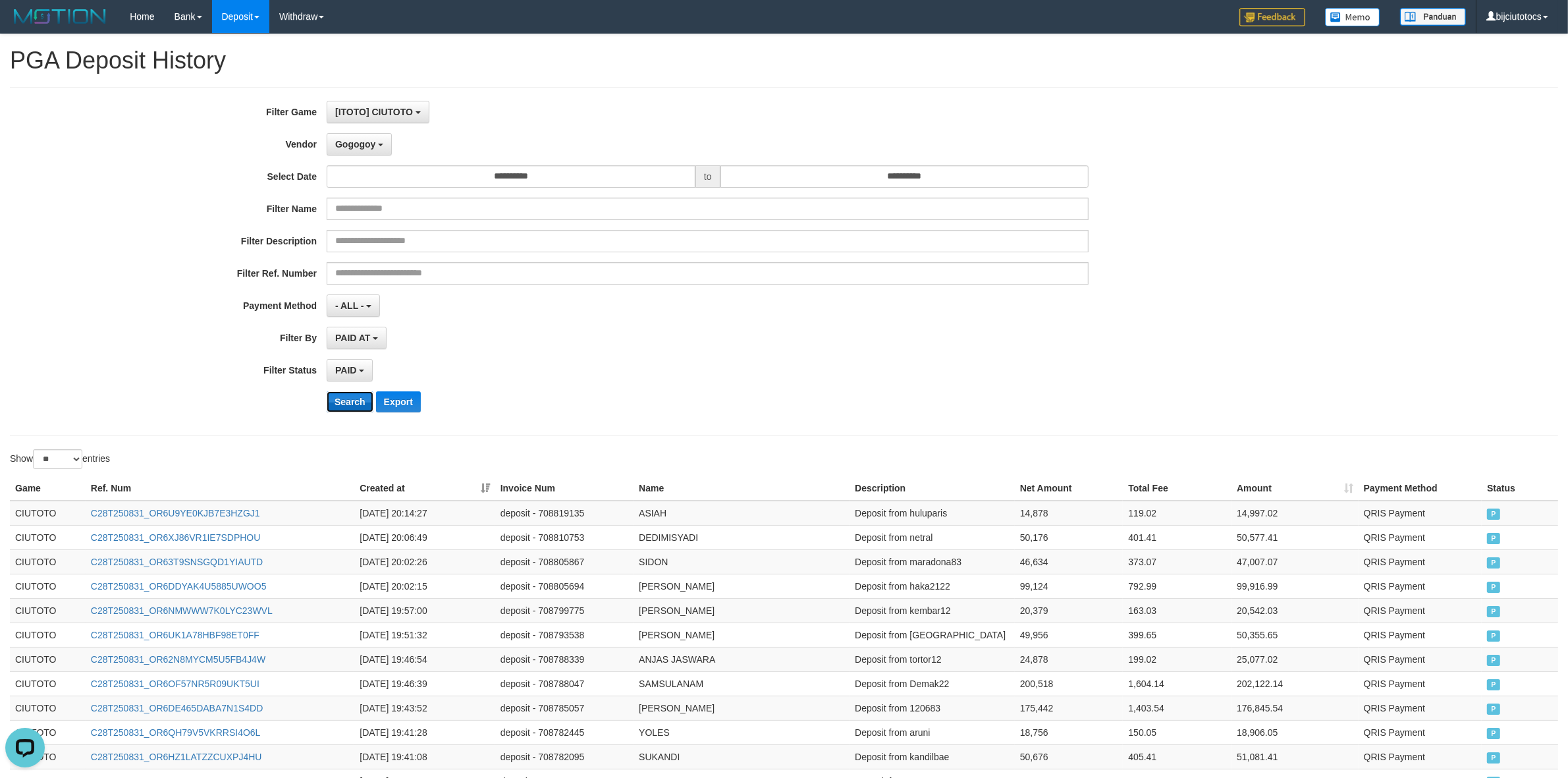
click at [347, 382] on button "Search" at bounding box center [349, 402] width 47 height 21
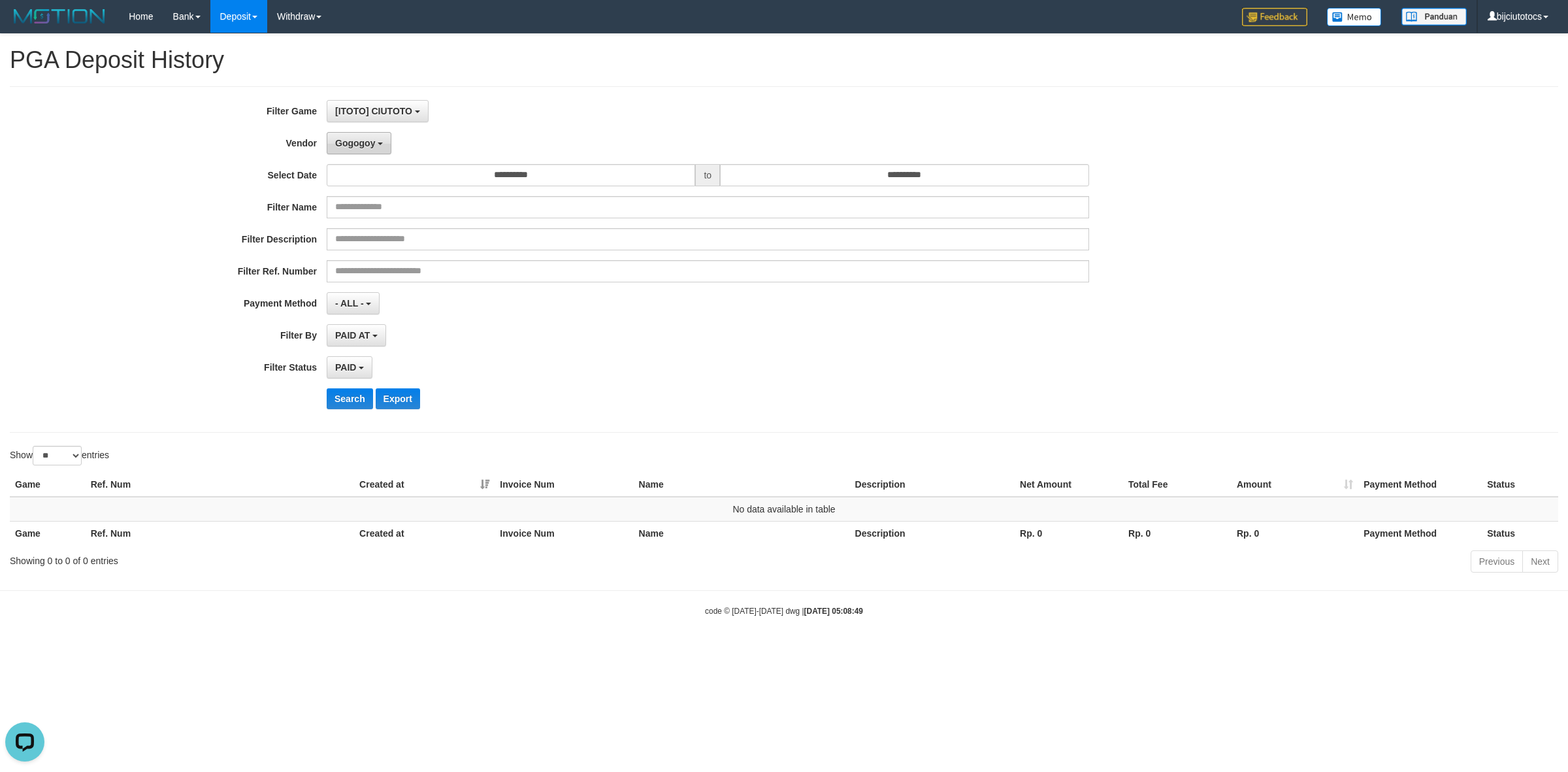
click at [375, 140] on span "Gogogoy" at bounding box center [355, 143] width 40 height 10
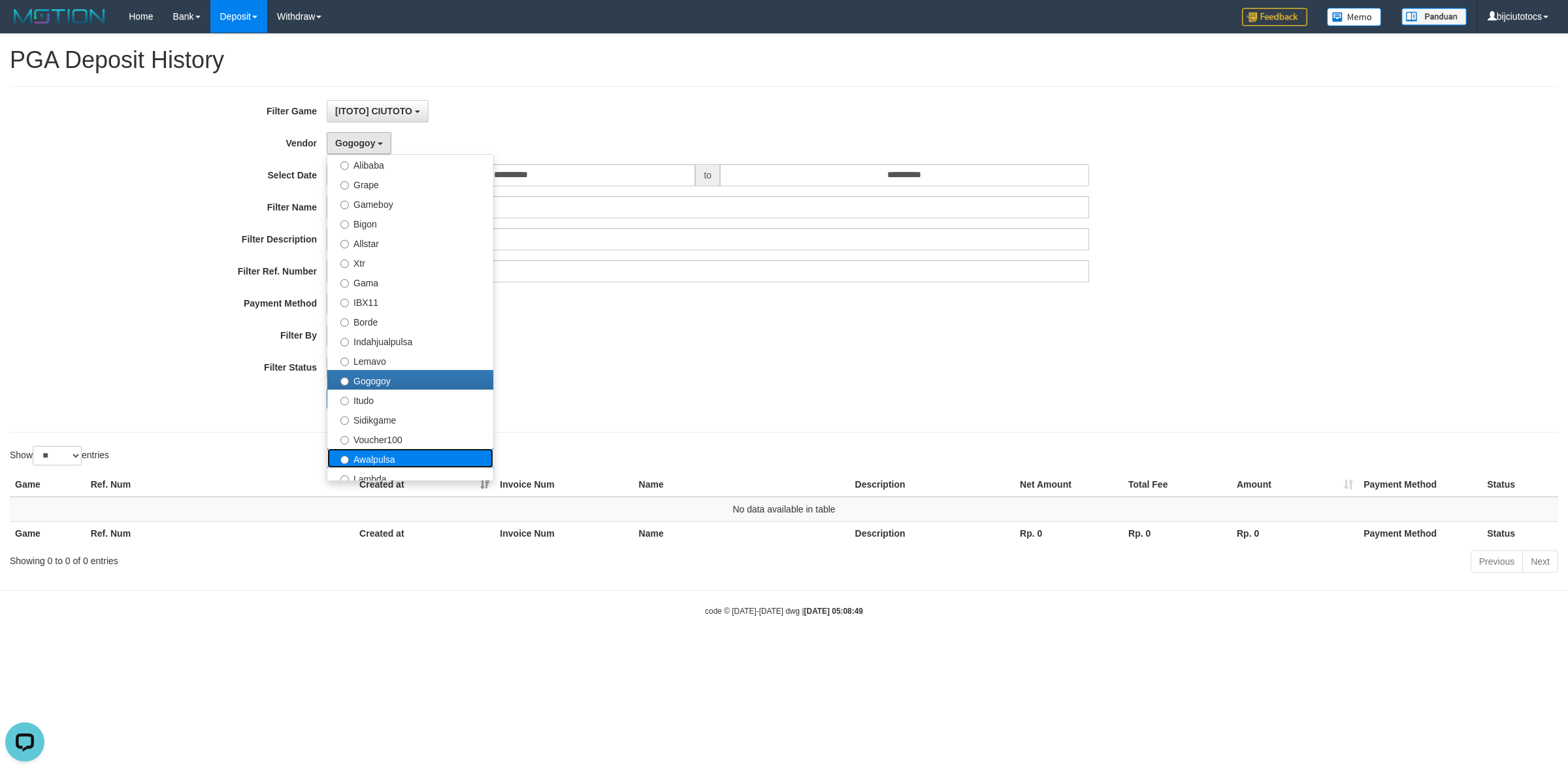
click at [380, 379] on label "Awalpulsa" at bounding box center [411, 458] width 166 height 20
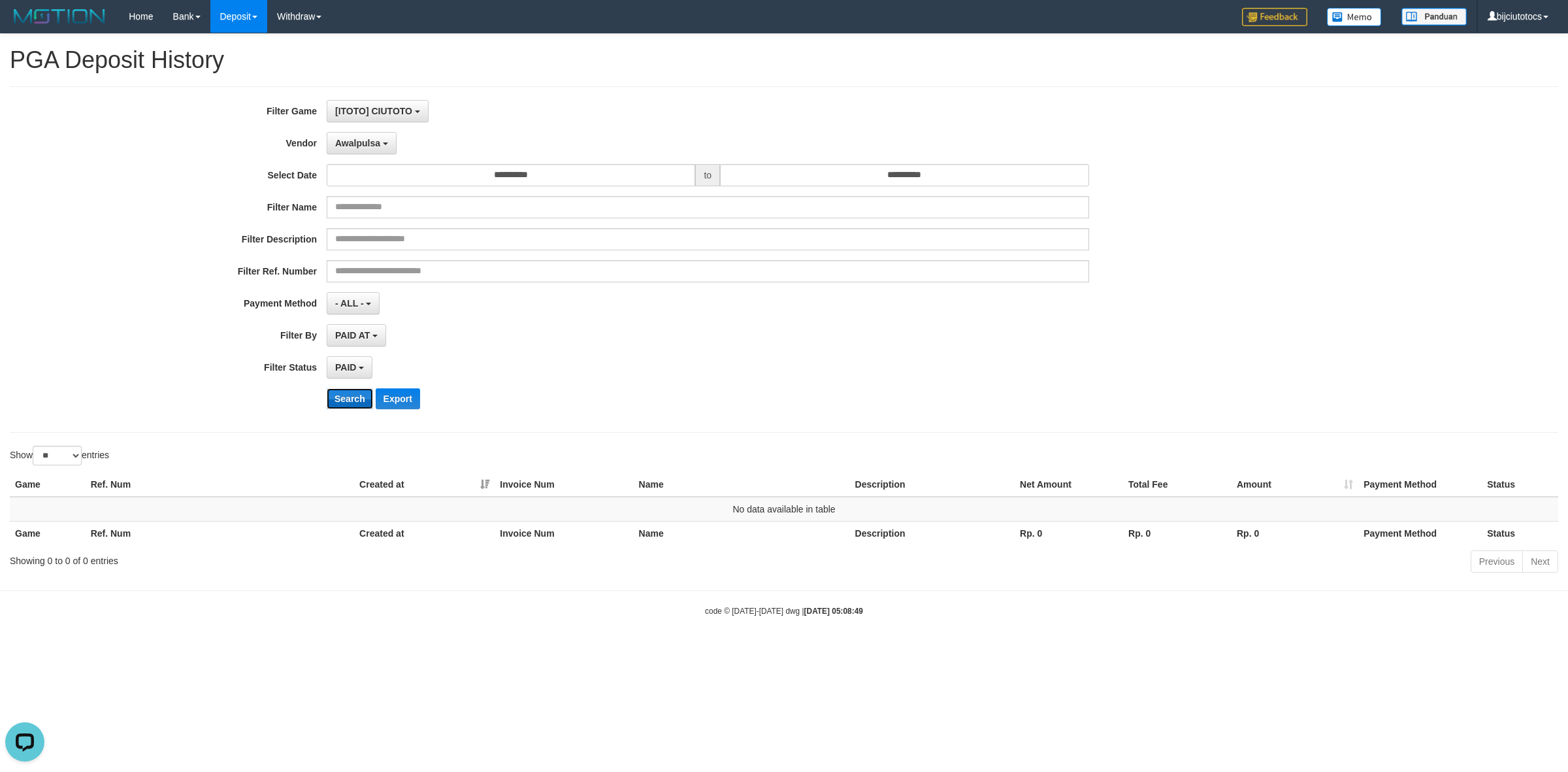
click at [350, 379] on button "Search" at bounding box center [350, 399] width 46 height 21
click at [372, 142] on span "Awalpulsa" at bounding box center [357, 143] width 45 height 10
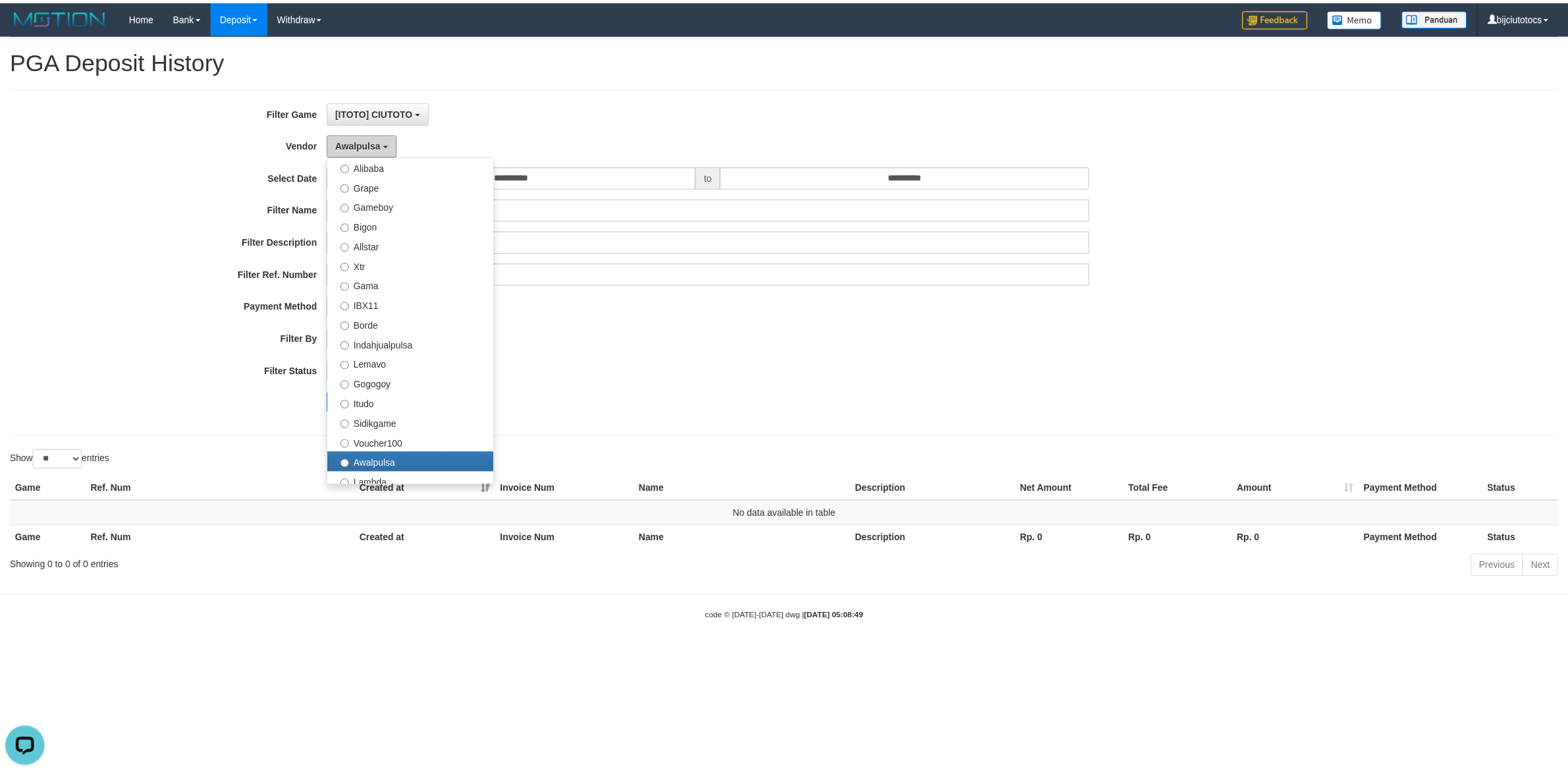
scroll to position [432, 0]
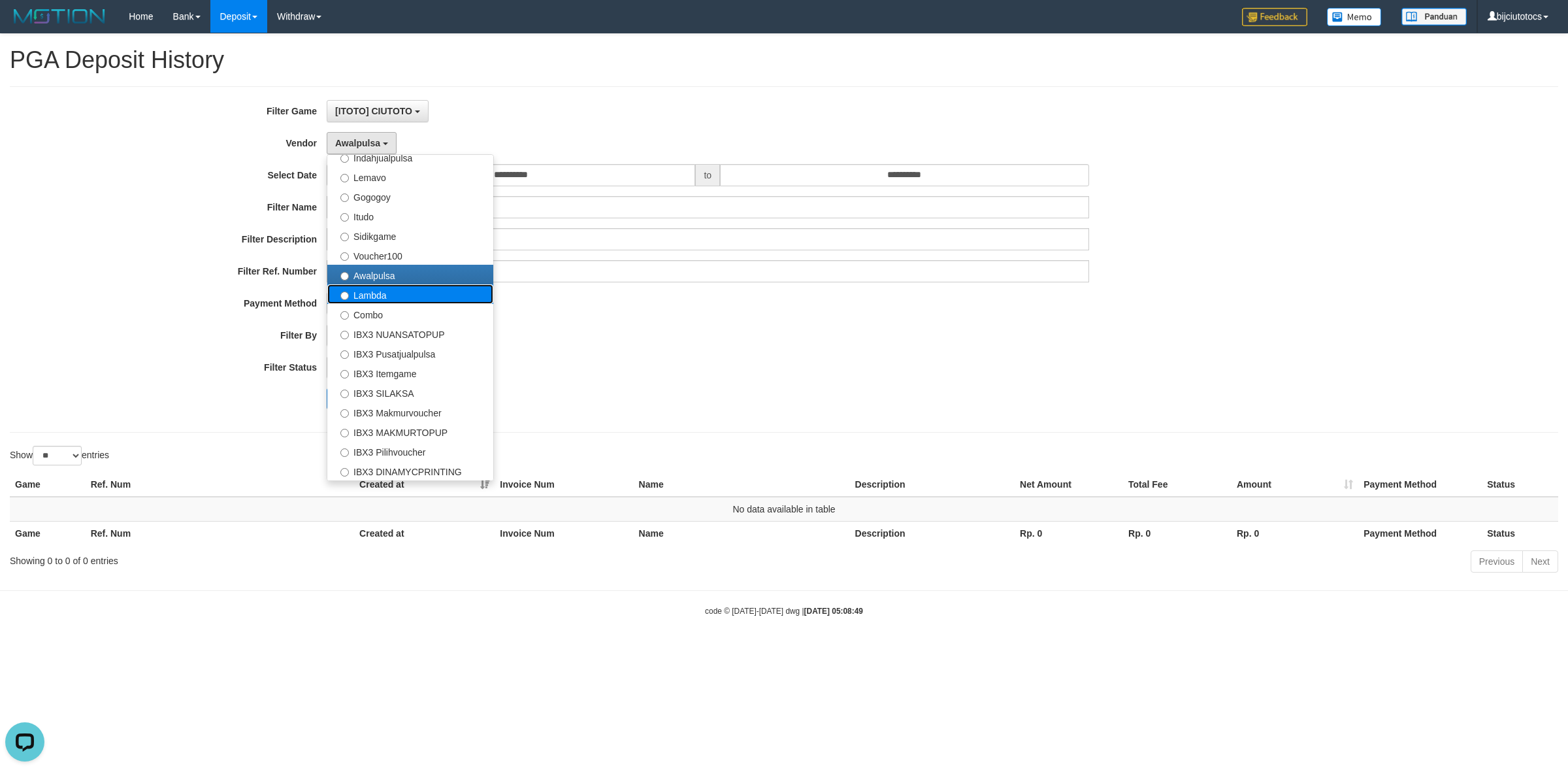
click at [376, 300] on label "Lambda" at bounding box center [411, 294] width 166 height 20
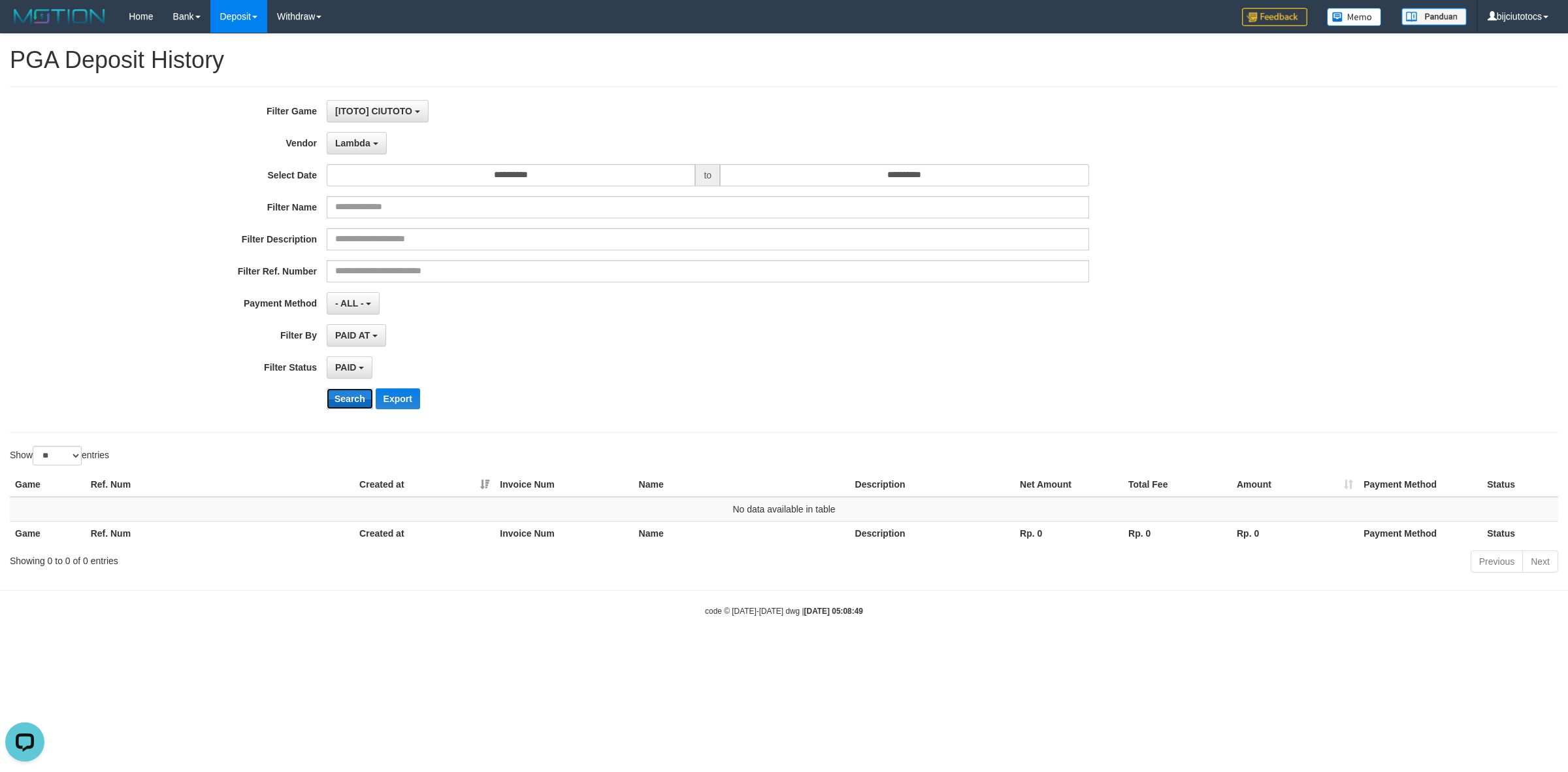
click at [341, 379] on button "Search" at bounding box center [350, 399] width 46 height 21
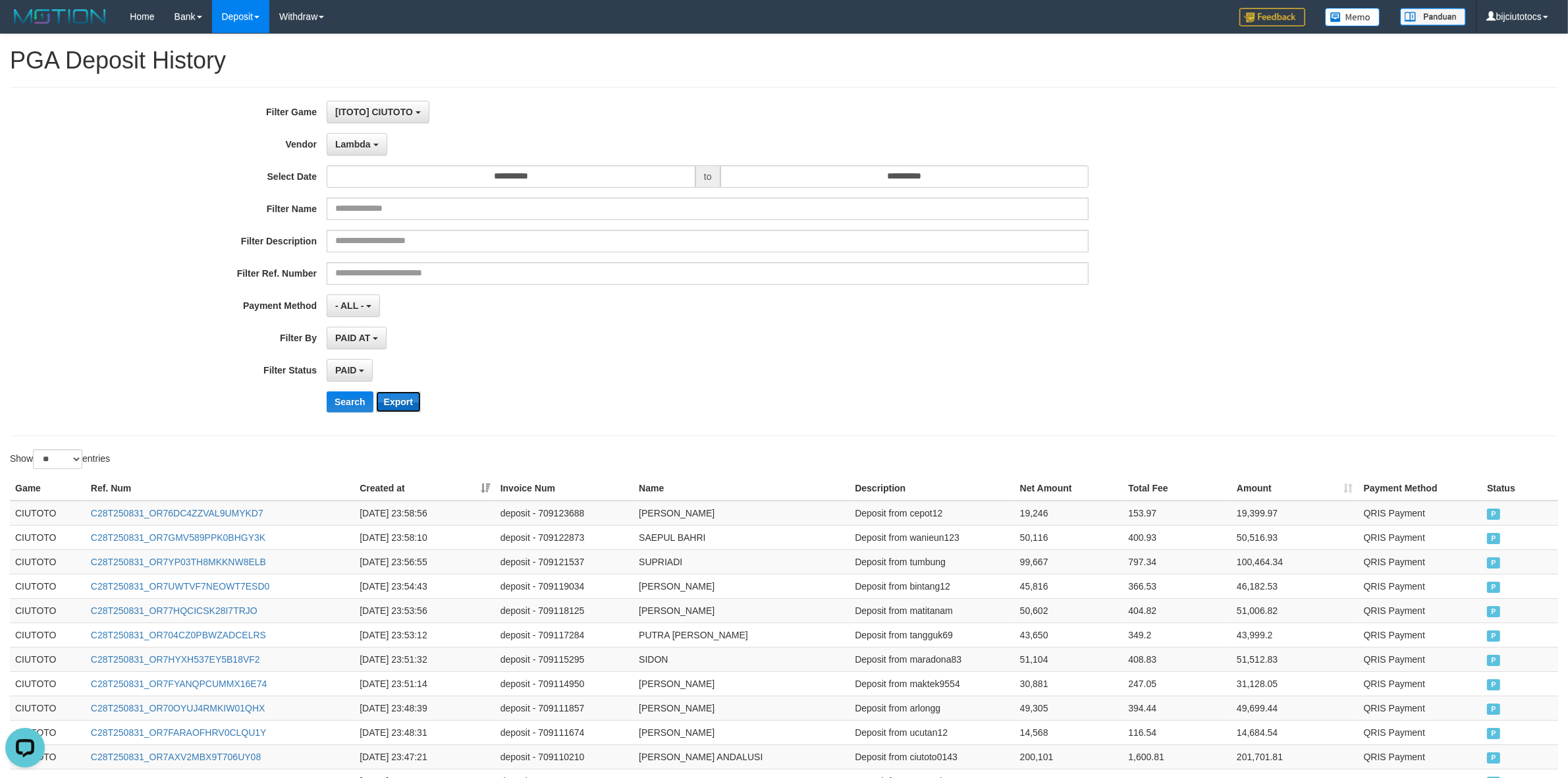
click at [398, 382] on button "Export" at bounding box center [398, 402] width 45 height 21
drag, startPoint x: 581, startPoint y: 327, endPoint x: 433, endPoint y: 347, distance: 149.3
click at [578, 327] on div "PAID AT PAID AT CREATED AT" at bounding box center [707, 338] width 762 height 22
click at [363, 132] on div "**********" at bounding box center [653, 261] width 1307 height 321
click at [356, 147] on span "Lambda" at bounding box center [353, 144] width 36 height 10
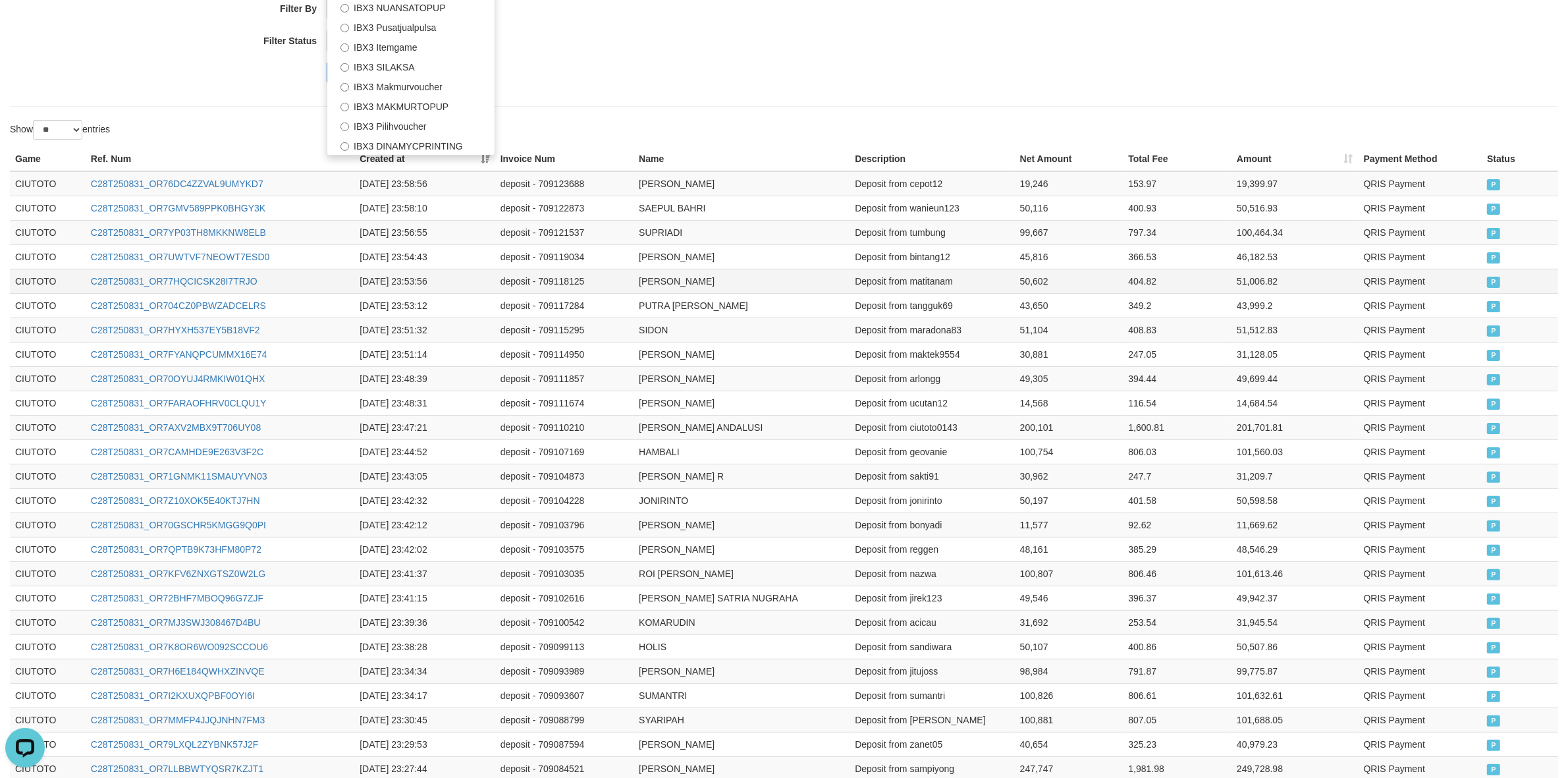
scroll to position [0, 0]
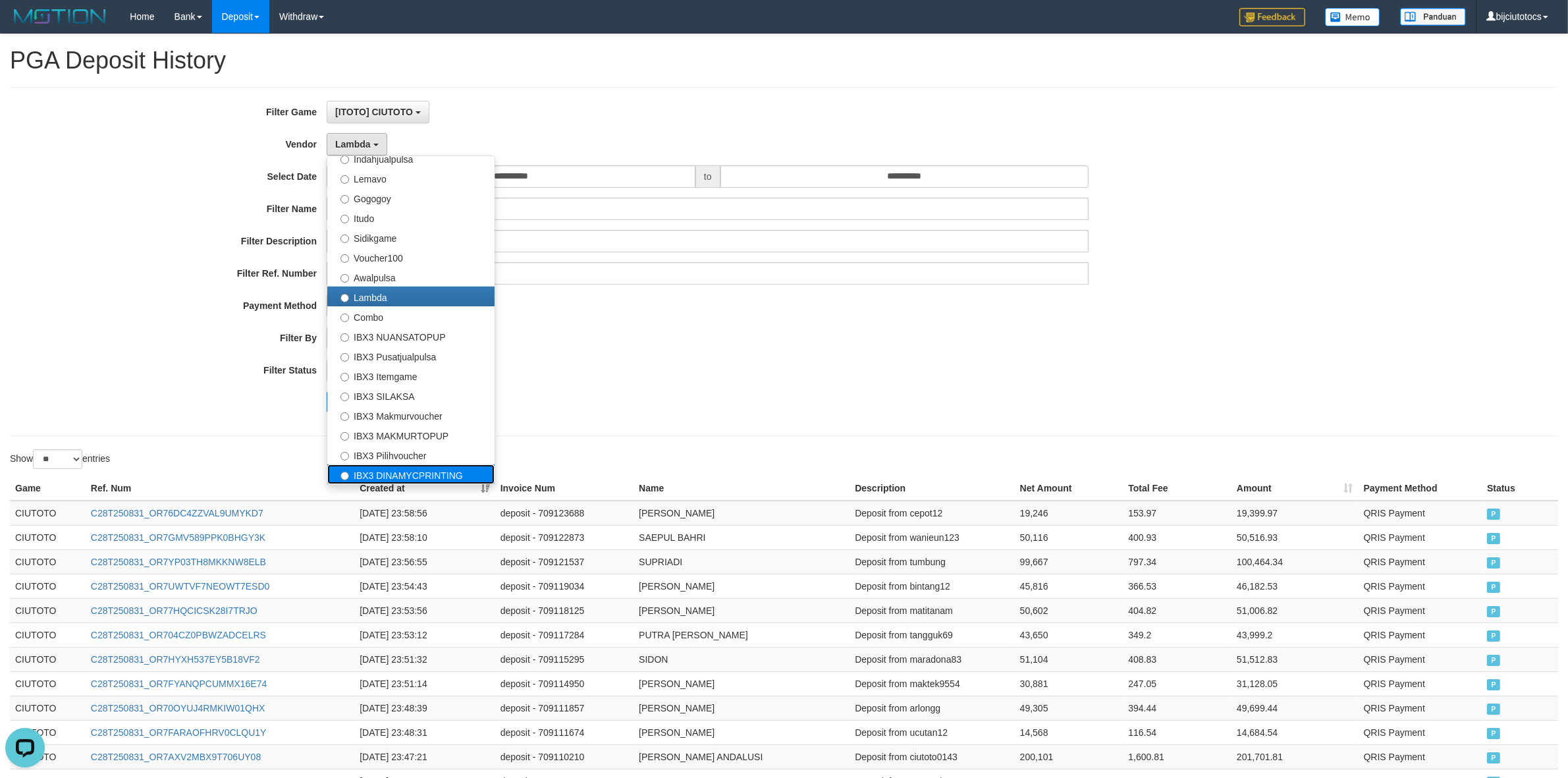
click at [432, 382] on label "IBX3 DINAMYCPRINTING" at bounding box center [411, 474] width 167 height 20
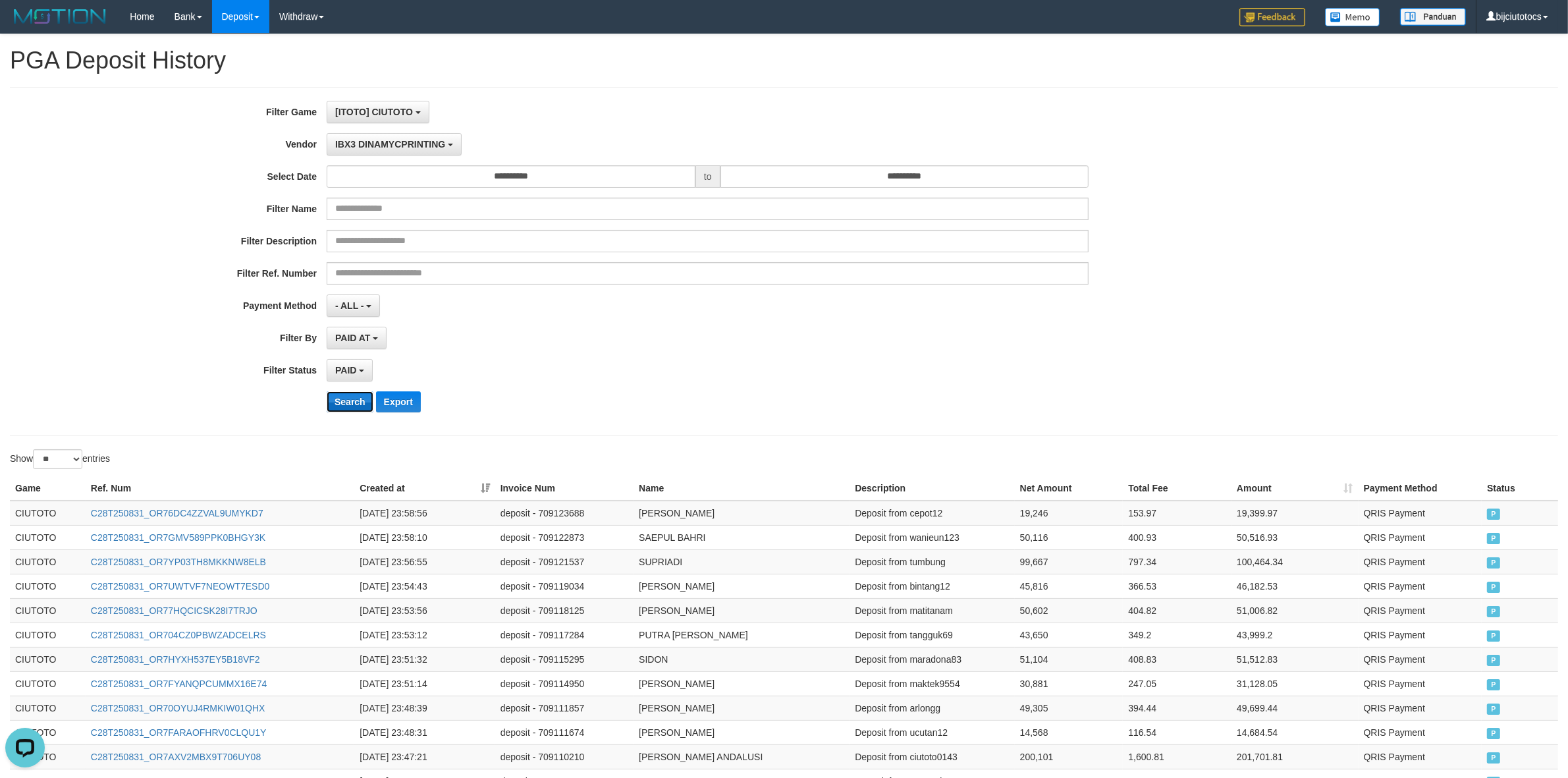
click at [346, 382] on button "Search" at bounding box center [349, 402] width 47 height 21
click at [407, 382] on button "Export" at bounding box center [398, 402] width 45 height 21
click at [409, 144] on span "IBX3 DINAMYCPRINTING" at bounding box center [390, 144] width 110 height 10
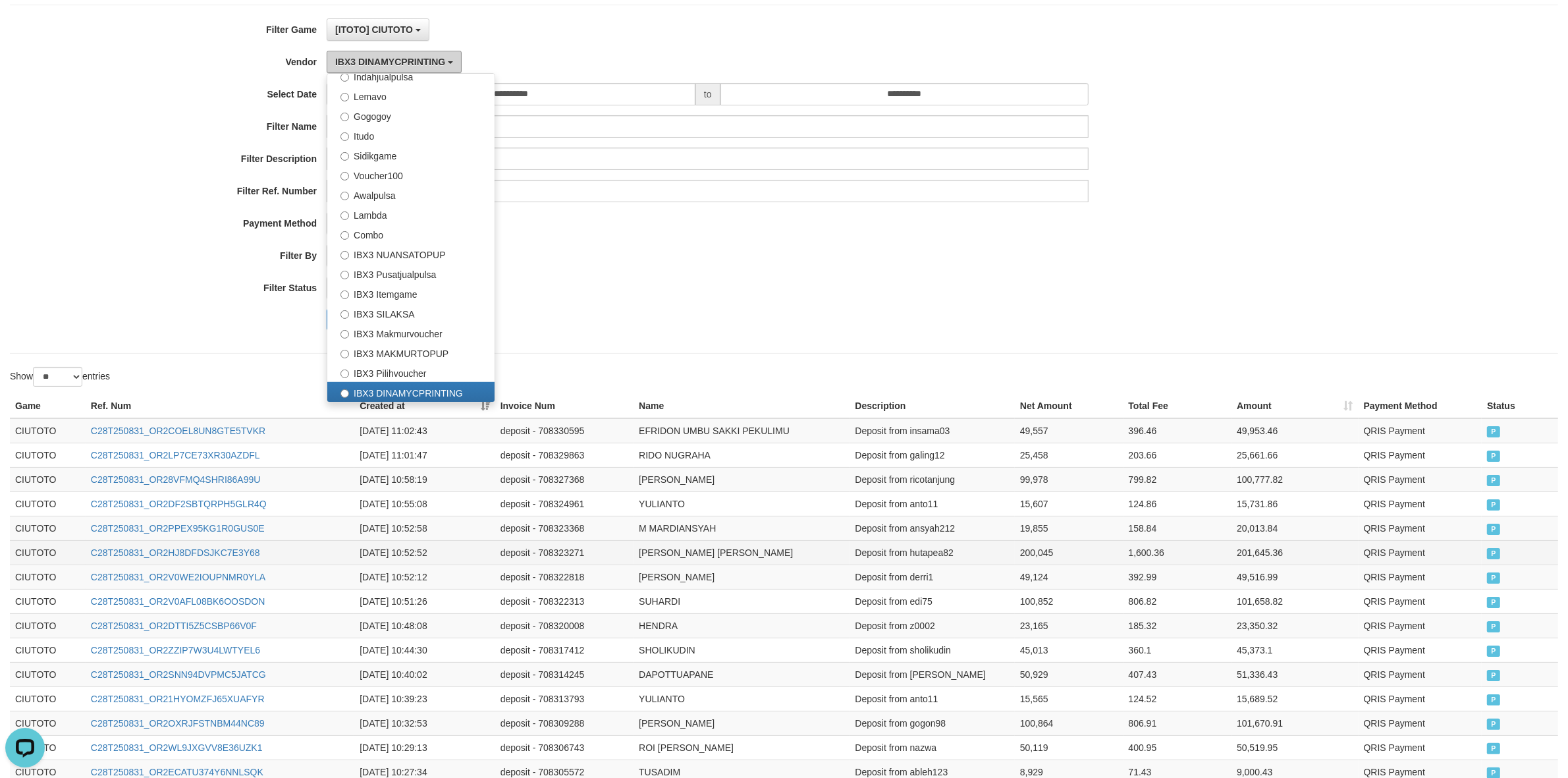
scroll to position [164, 0]
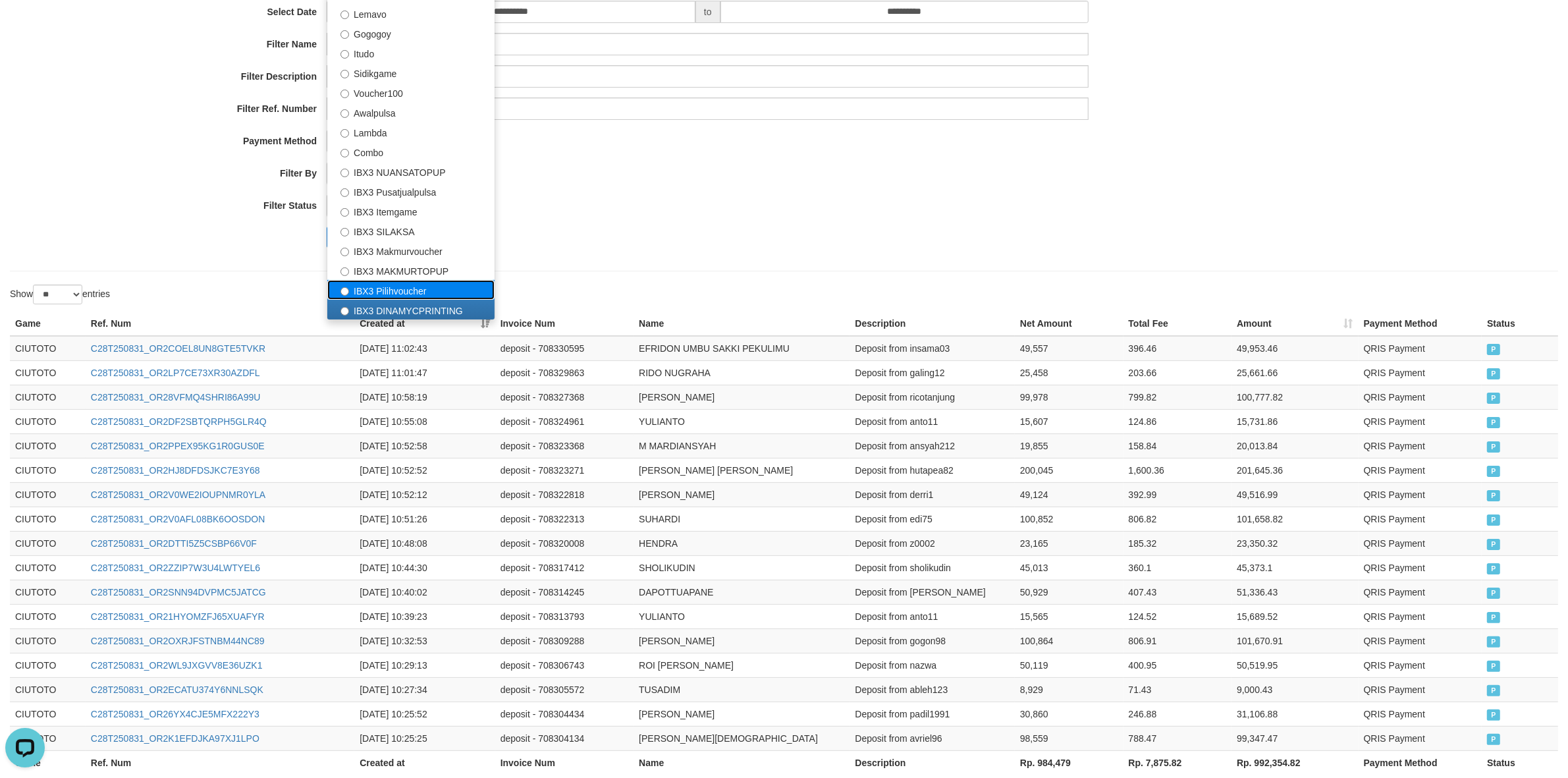
click at [402, 294] on label "IBX3 Pilihvoucher" at bounding box center [411, 289] width 167 height 20
select select "**********"
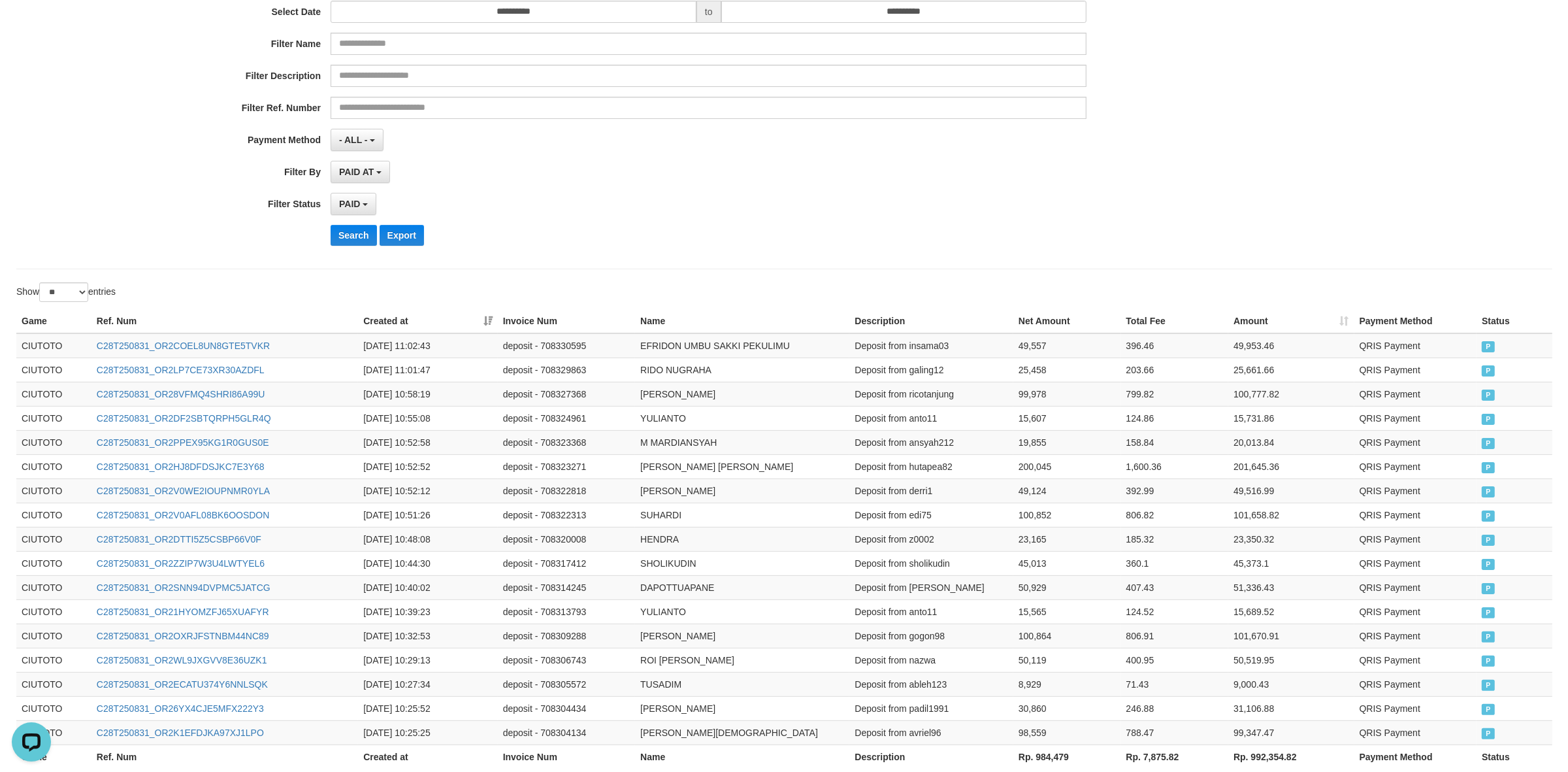
scroll to position [0, 0]
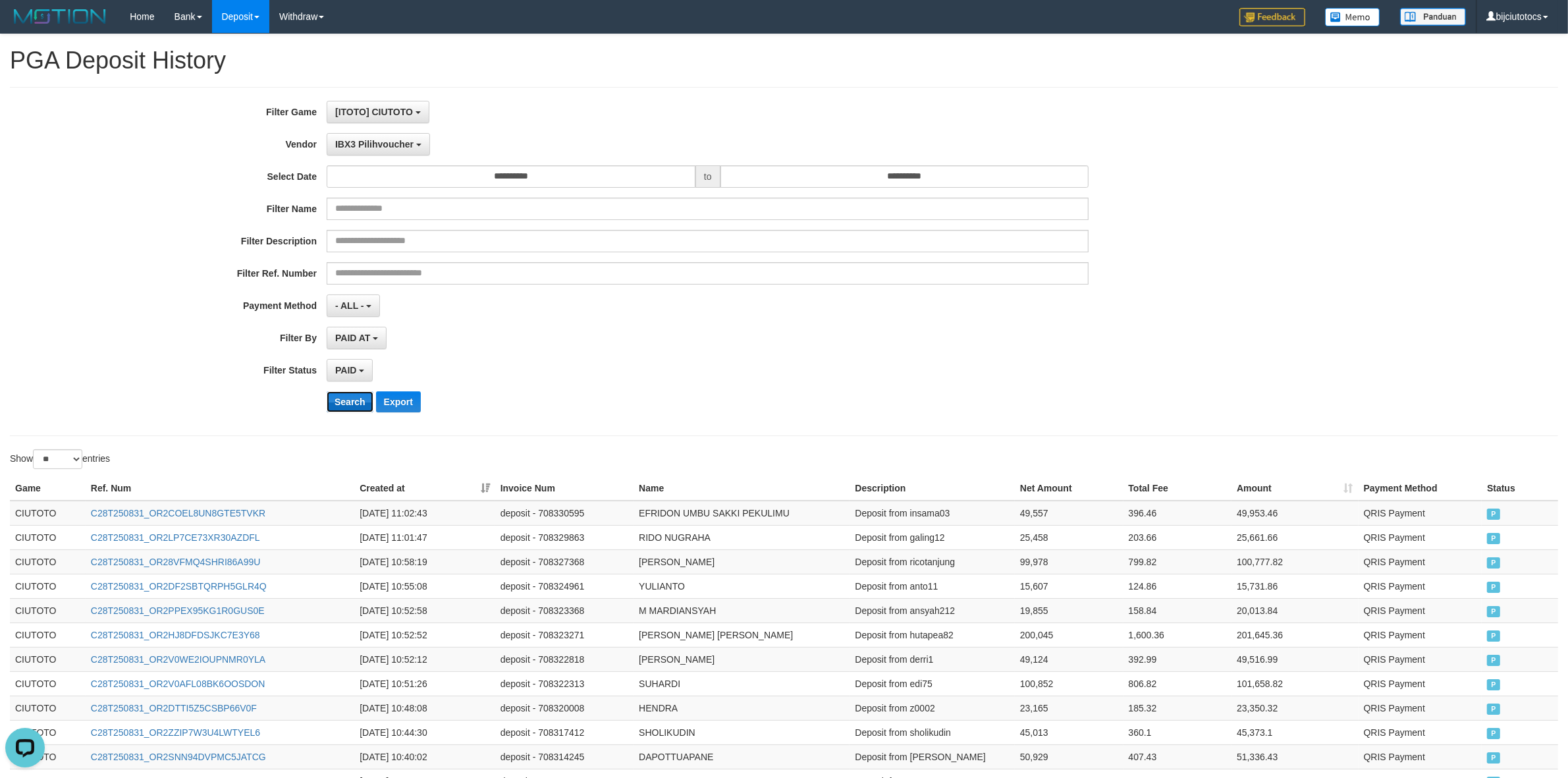
click at [352, 382] on button "Search" at bounding box center [349, 402] width 47 height 21
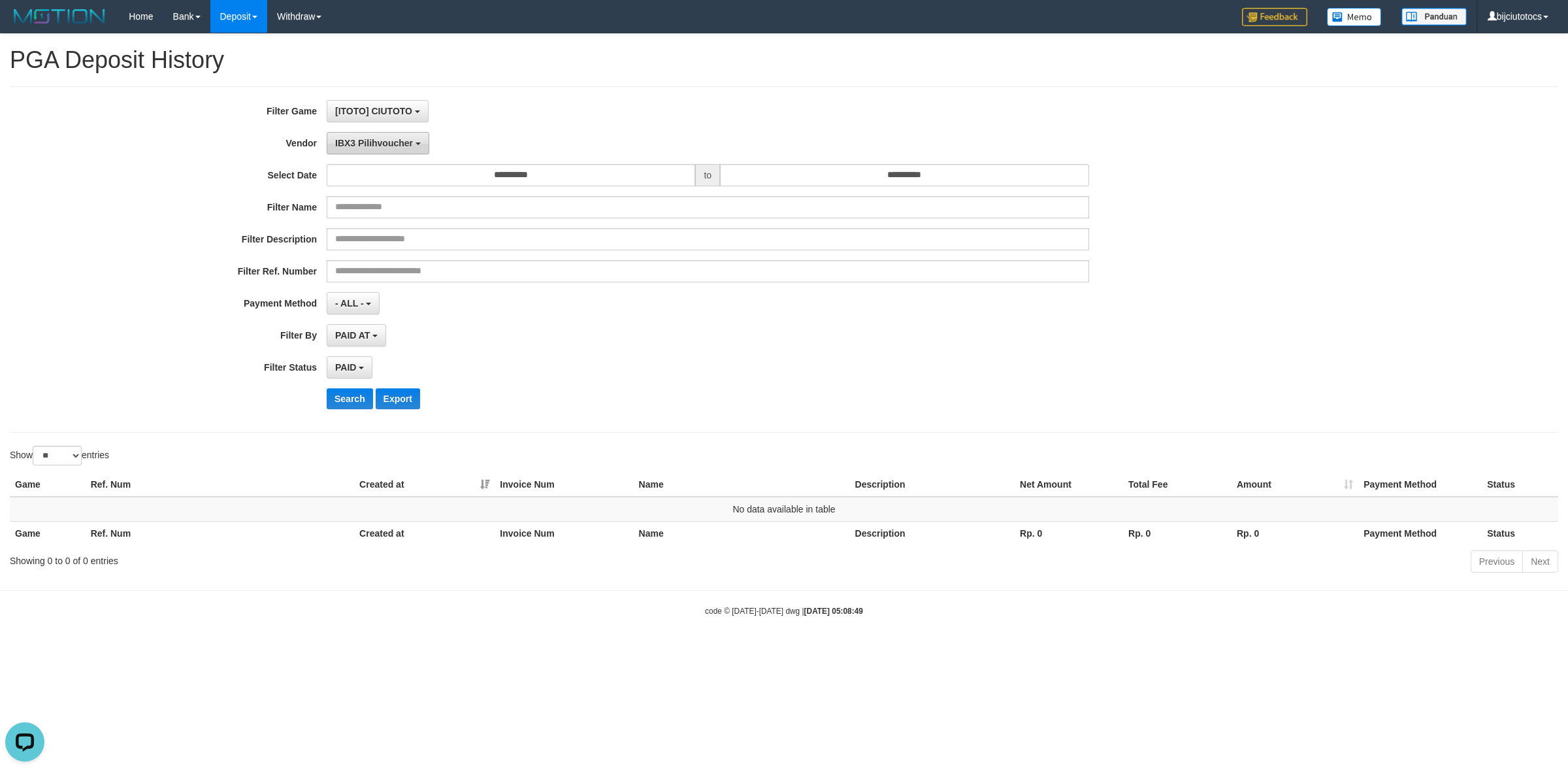
click at [394, 151] on button "IBX3 Pilihvoucher" at bounding box center [378, 143] width 103 height 22
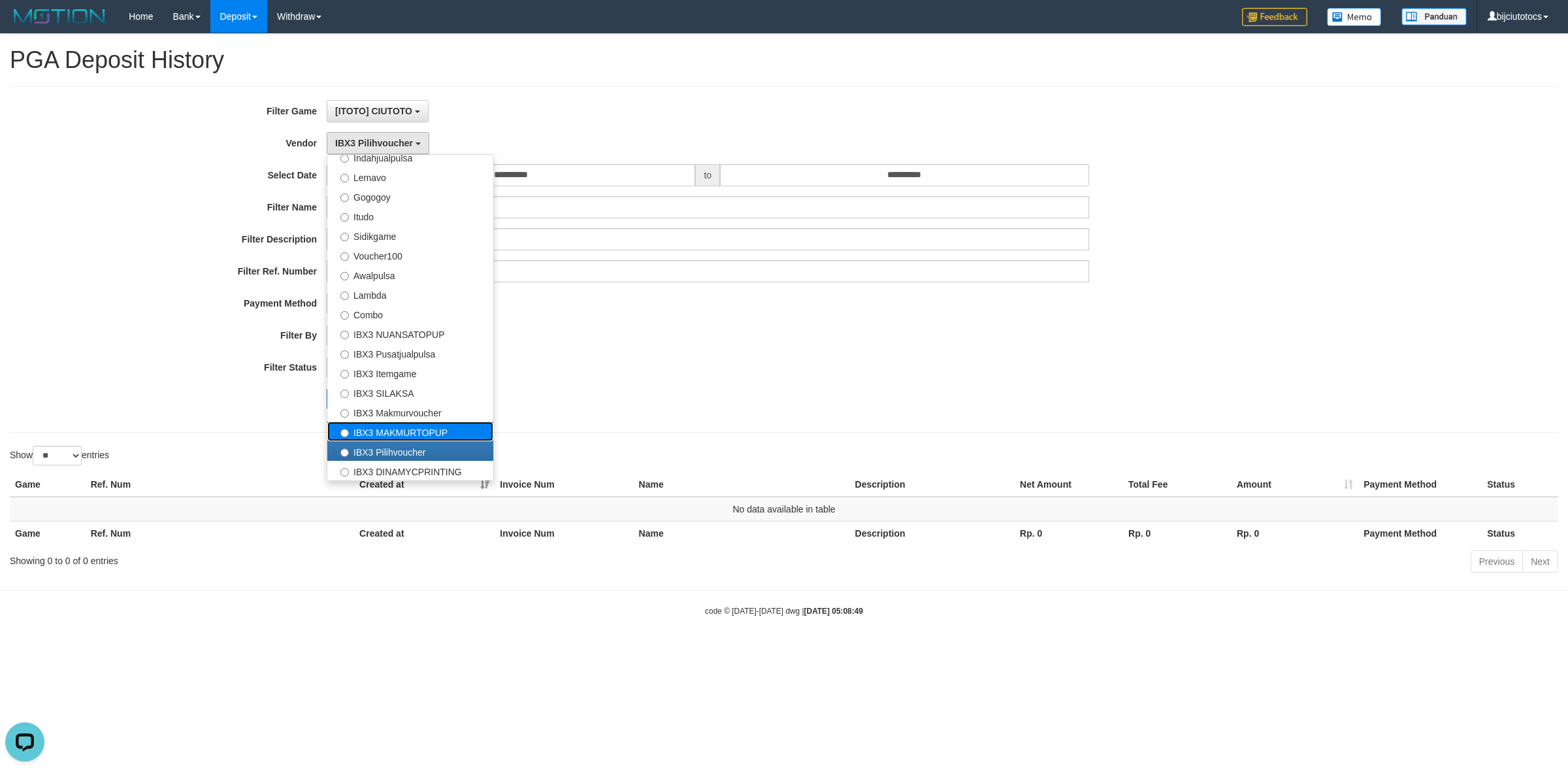
click at [381, 379] on label "IBX3 MAKMURTOPUP" at bounding box center [411, 431] width 166 height 20
select select "**********"
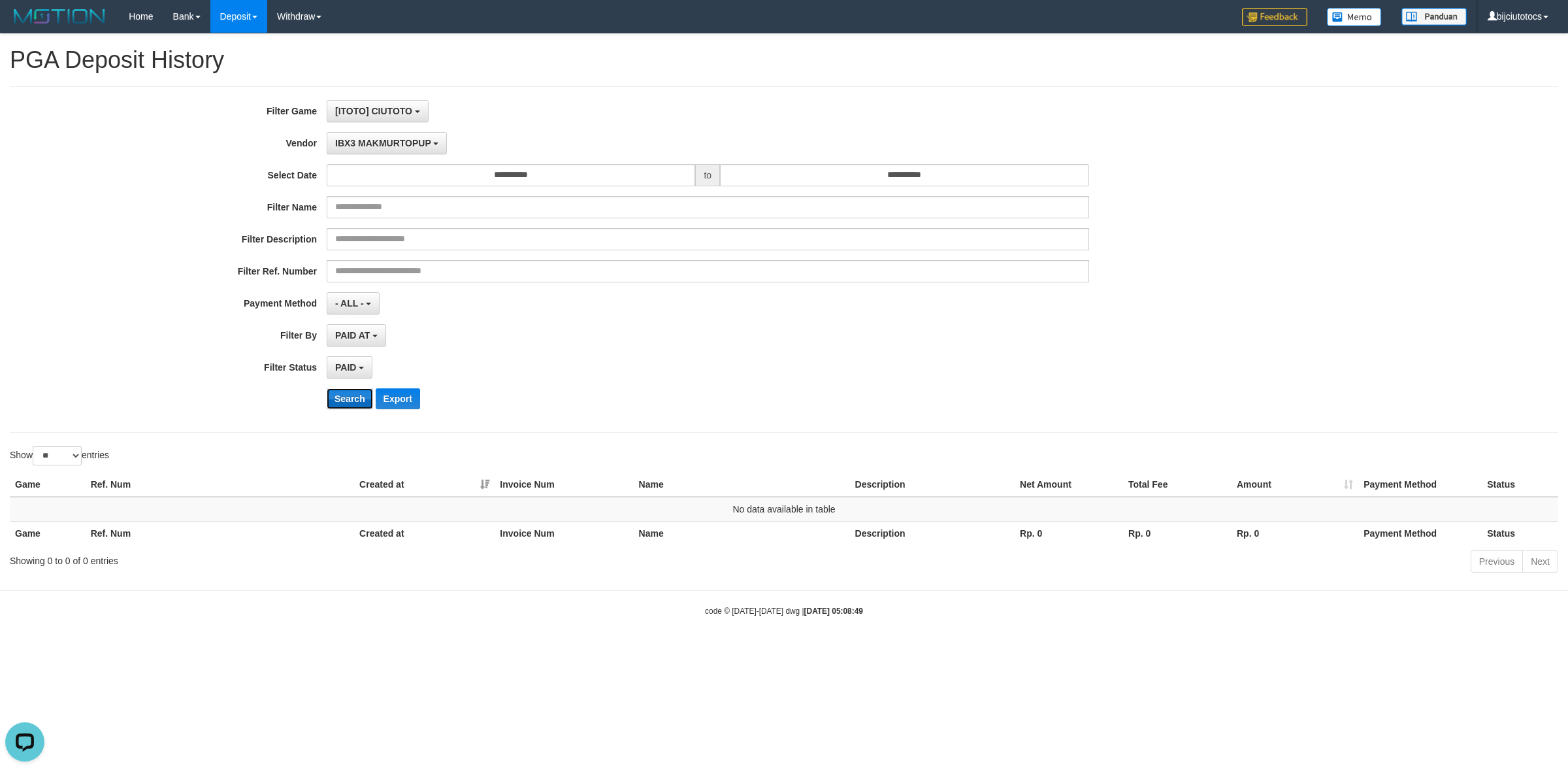
click at [351, 379] on button "Search" at bounding box center [350, 399] width 46 height 21
click at [735, 360] on div "PAID SELECT ALL - ALL - SELECT STATUS PENDING/UNPAID PAID CANCELED EXPIRED" at bounding box center [708, 367] width 762 height 22
